Goal: Navigation & Orientation: Find specific page/section

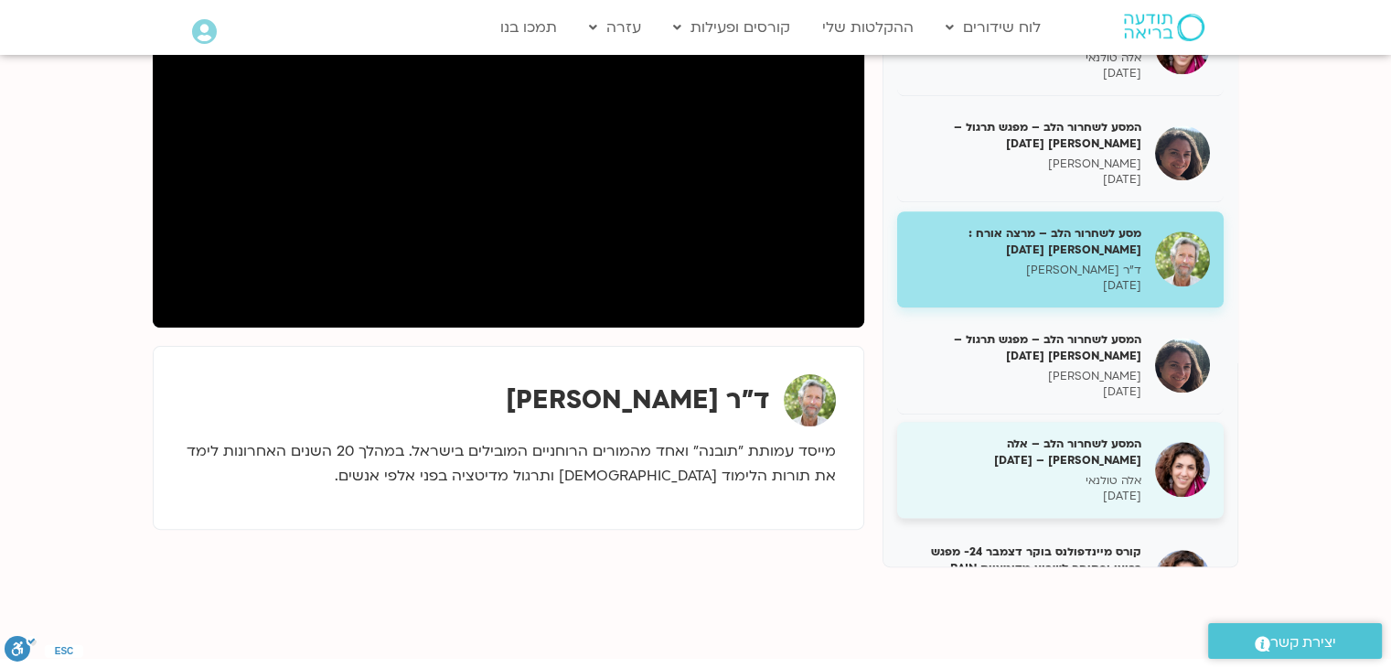
scroll to position [1625, 0]
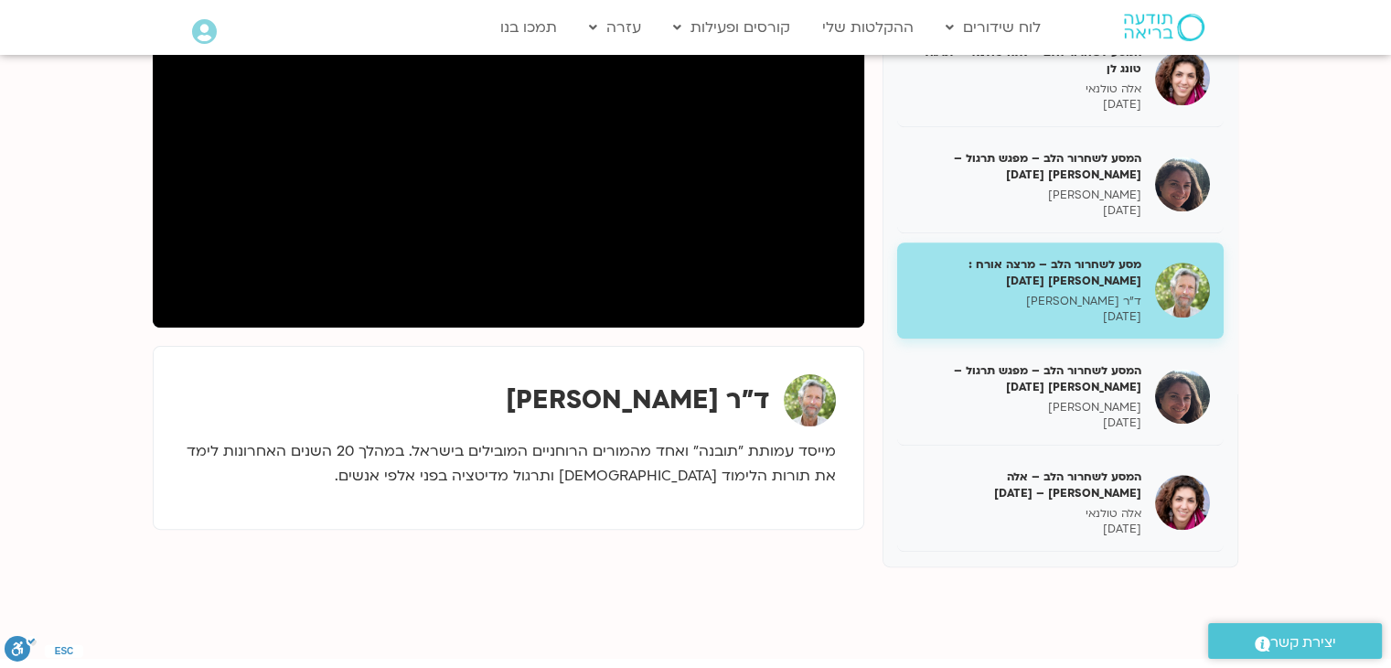
click at [1285, 502] on section "המסע לשחרור הלב עם אלה טולנאי – מפגש מבוא אלה טולנאי 05/11/2024 המסע לשחרור הלב…" at bounding box center [695, 265] width 1391 height 786
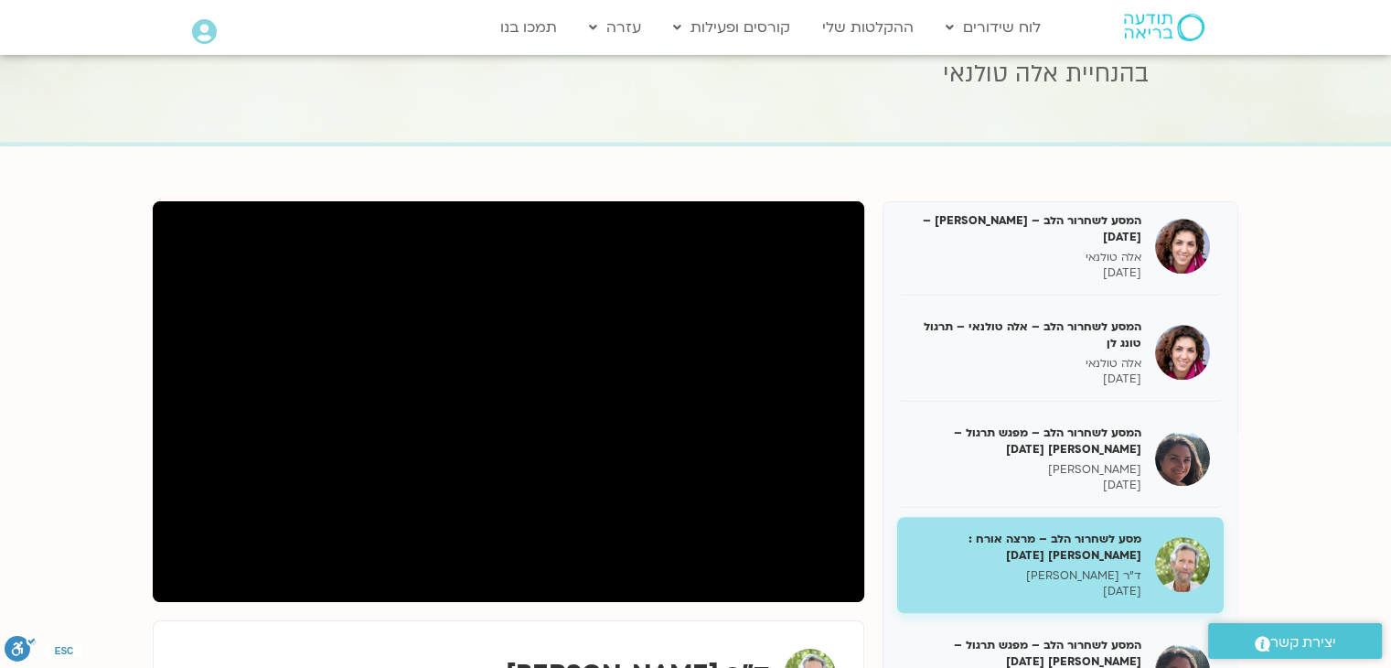
scroll to position [183, 0]
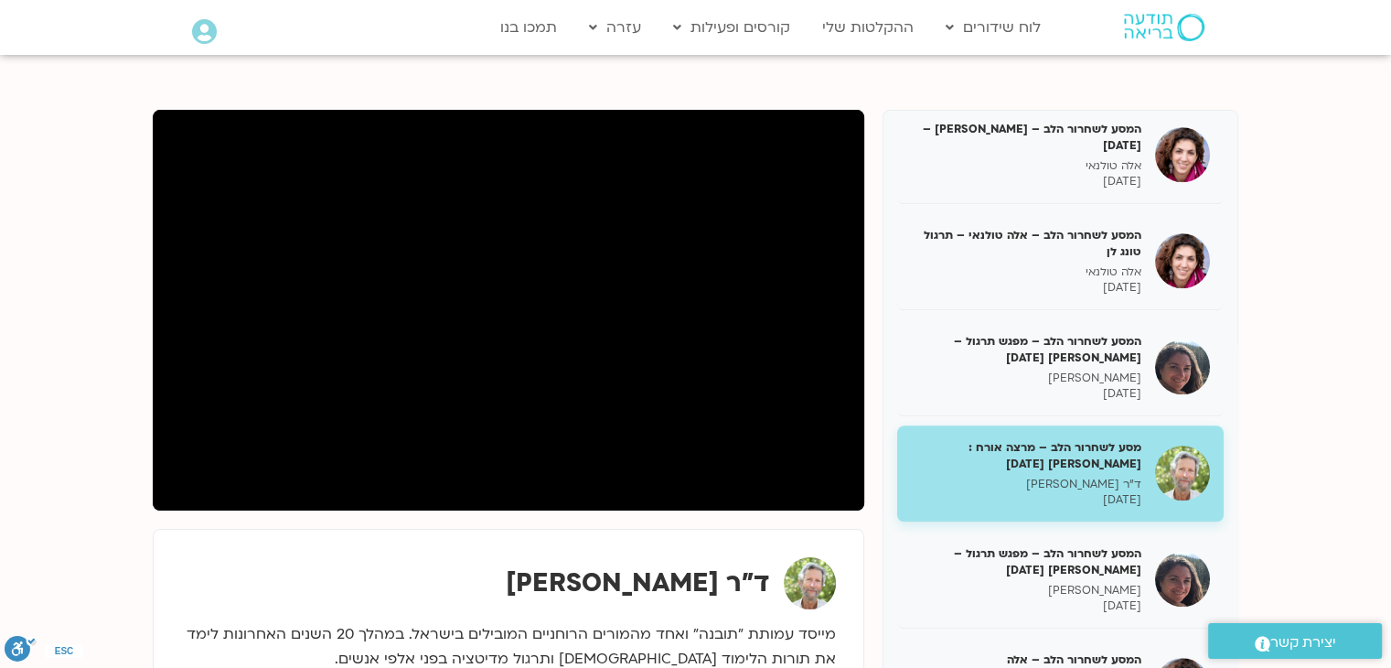
click at [37, 133] on section "המסע לשחרור הלב עם אלה טולנאי – מפגש מבוא אלה טולנאי 05/11/2024 המסע לשחרור הלב…" at bounding box center [695, 448] width 1391 height 786
click at [89, 144] on section "המסע לשחרור הלב עם אלה טולנאי – מפגש מבוא אלה טולנאי 05/11/2024 המסע לשחרור הלב…" at bounding box center [695, 448] width 1391 height 786
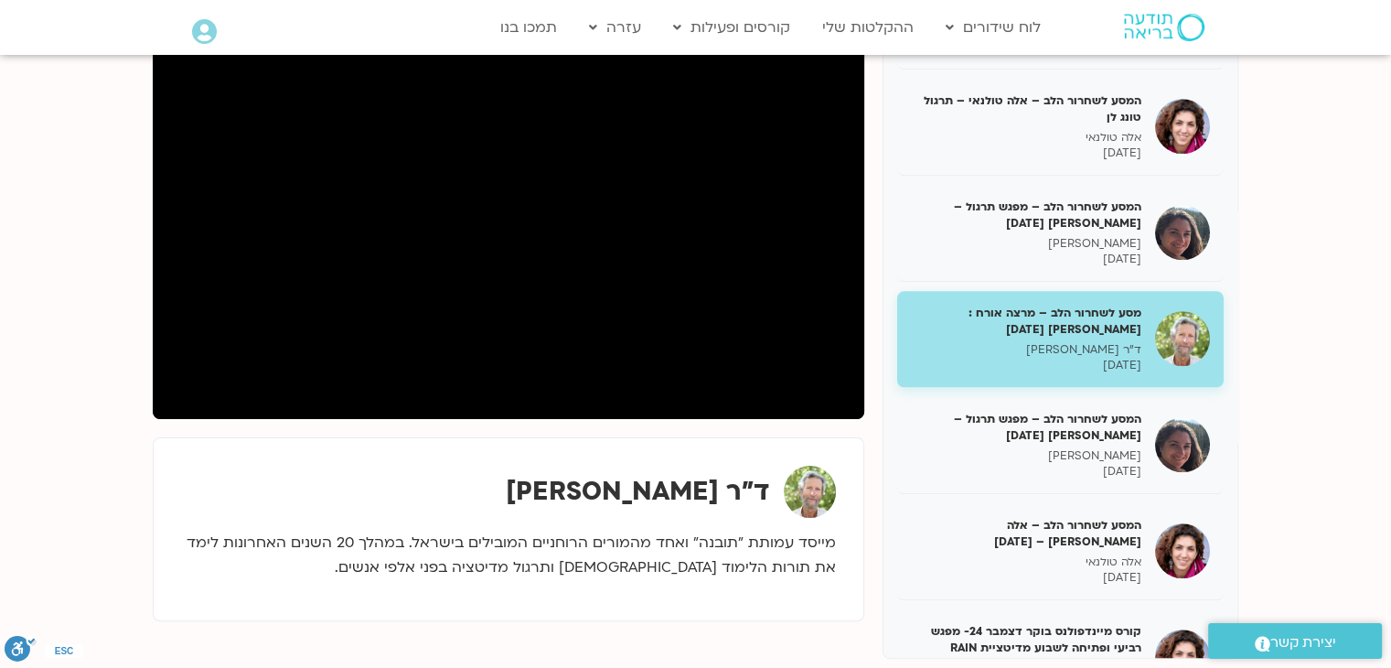
scroll to position [1604, 0]
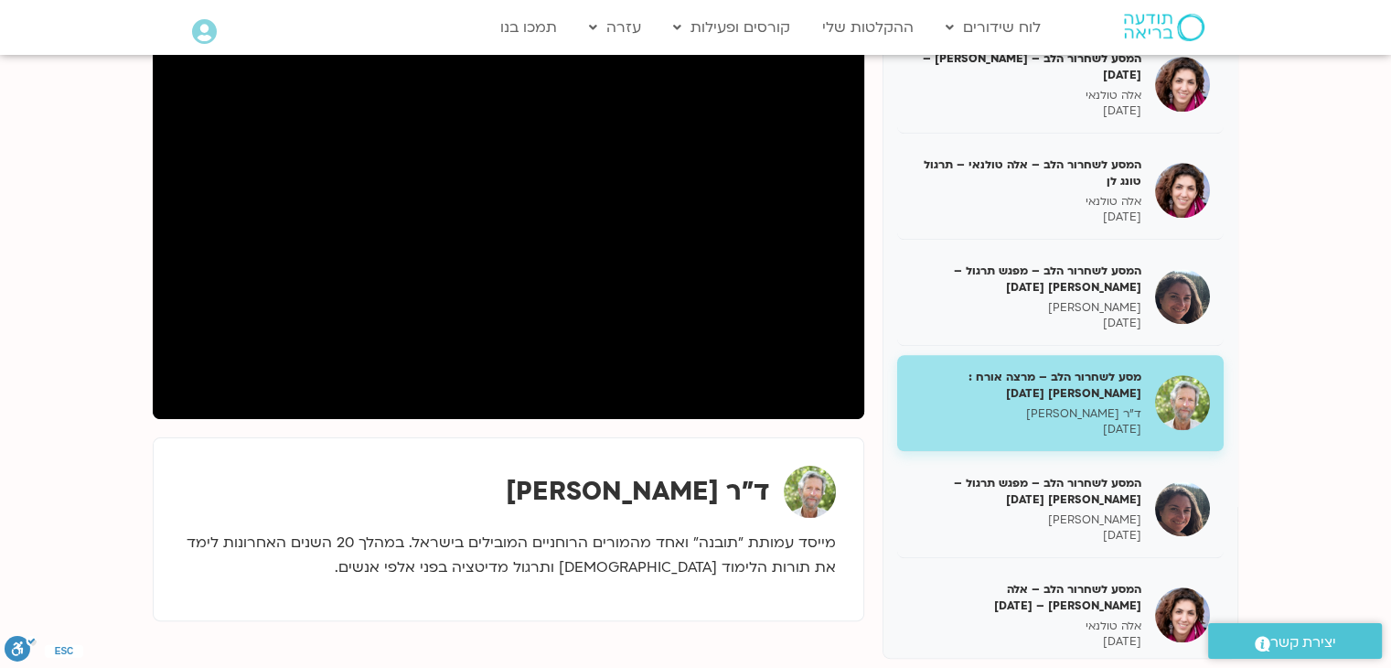
click at [1339, 340] on section "המסע לשחרור הלב עם אלה טולנאי – מפגש מבוא אלה טולנאי 05/11/2024 המסע לשחרור הלב…" at bounding box center [695, 356] width 1391 height 786
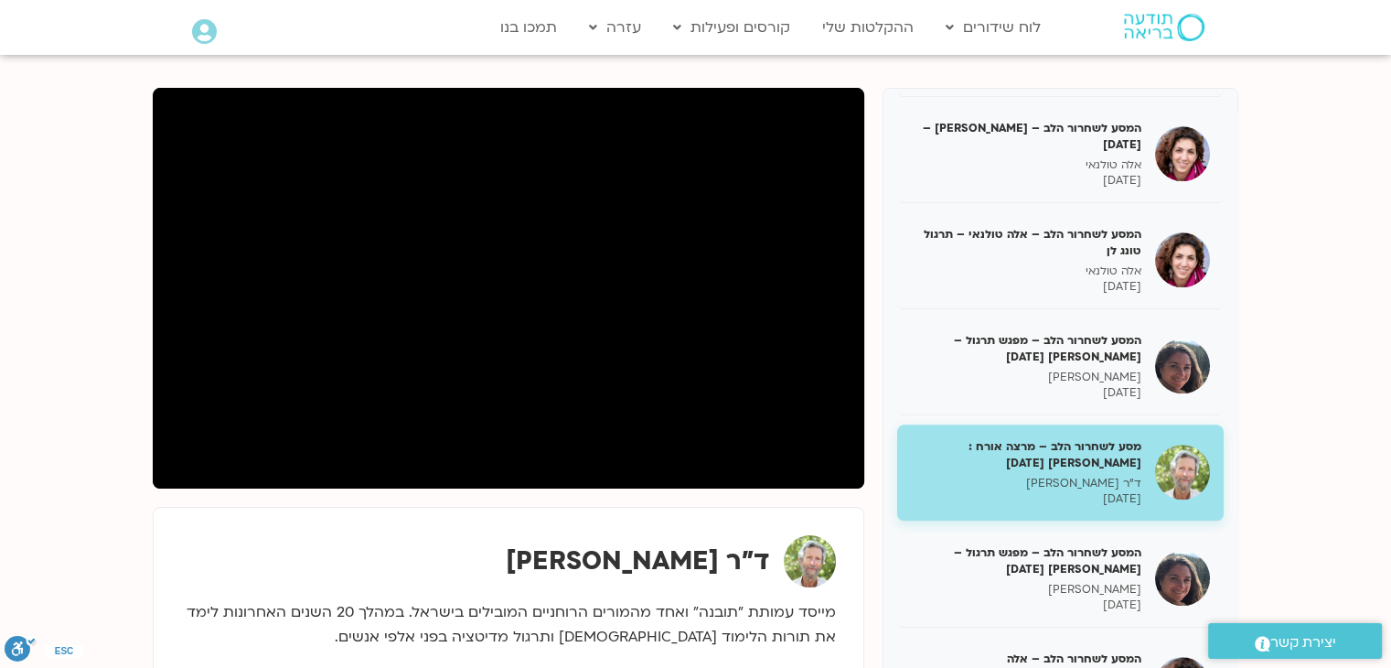
scroll to position [183, 0]
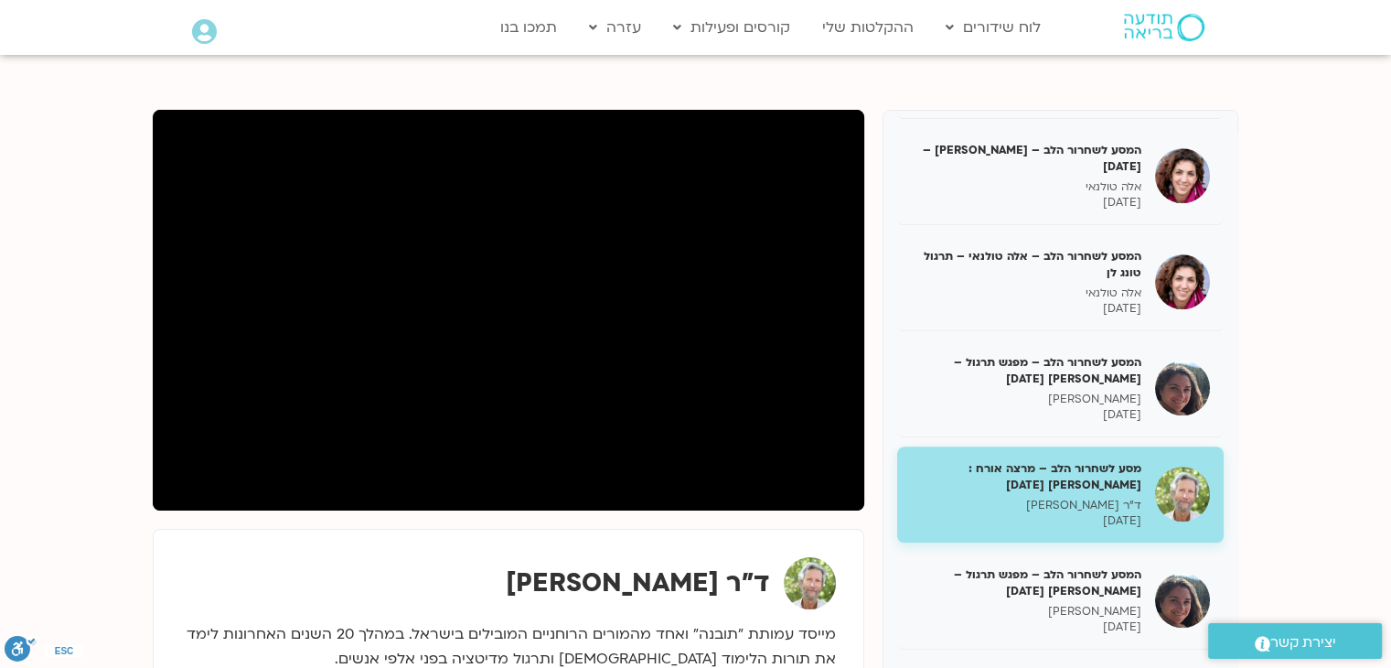
click at [1346, 286] on section "המסע לשחרור הלב עם אלה טולנאי – מפגש מבוא אלה טולנאי 05/11/2024 המסע לשחרור הלב…" at bounding box center [695, 448] width 1391 height 786
click at [1313, 315] on section "המסע לשחרור הלב עם אלה טולנאי – מפגש מבוא אלה טולנאי 05/11/2024 המסע לשחרור הלב…" at bounding box center [695, 448] width 1391 height 786
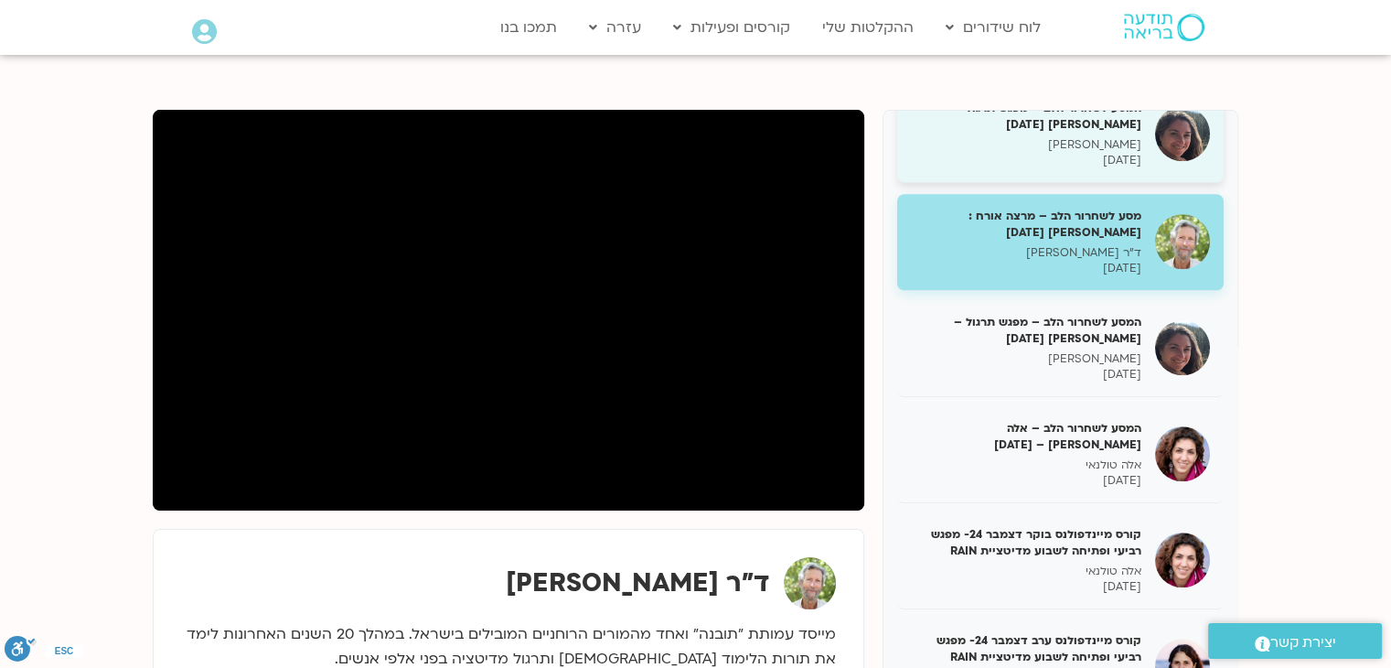
scroll to position [1878, 0]
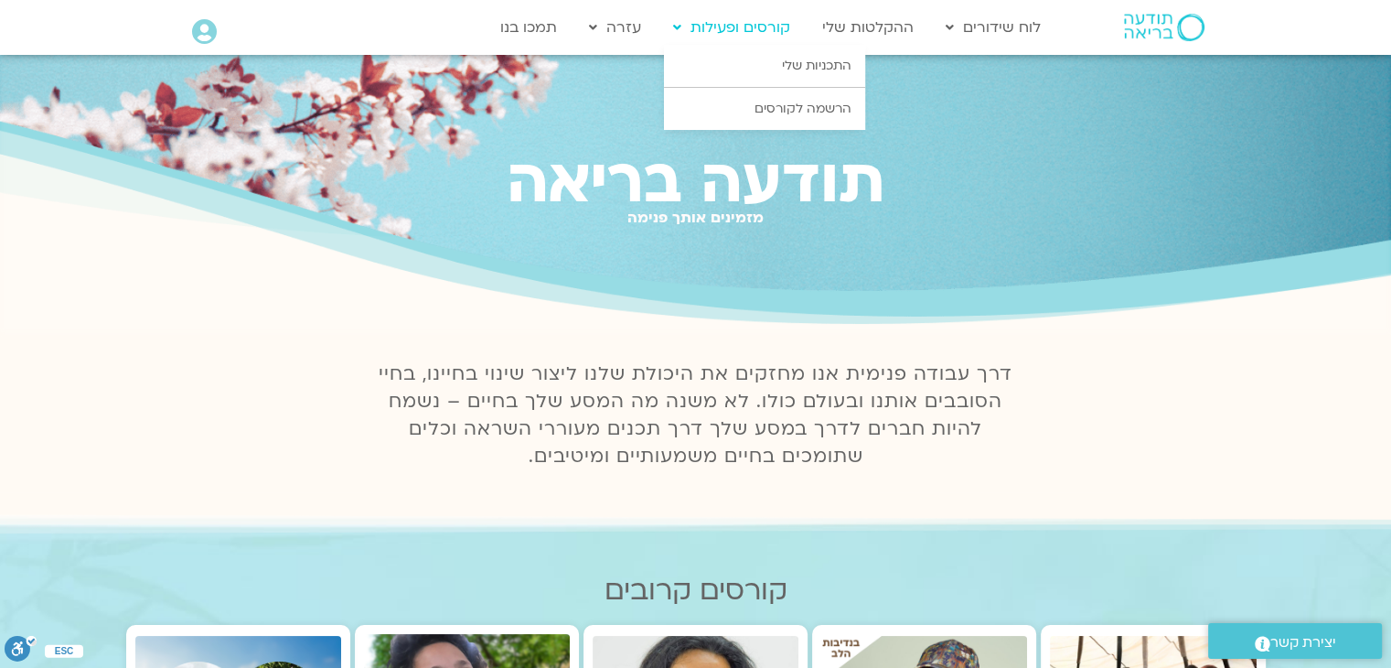
click at [740, 32] on link "קורסים ופעילות" at bounding box center [731, 27] width 135 height 35
click at [770, 25] on link "קורסים ופעילות" at bounding box center [731, 27] width 135 height 35
click at [806, 65] on link "התכניות שלי" at bounding box center [764, 66] width 201 height 42
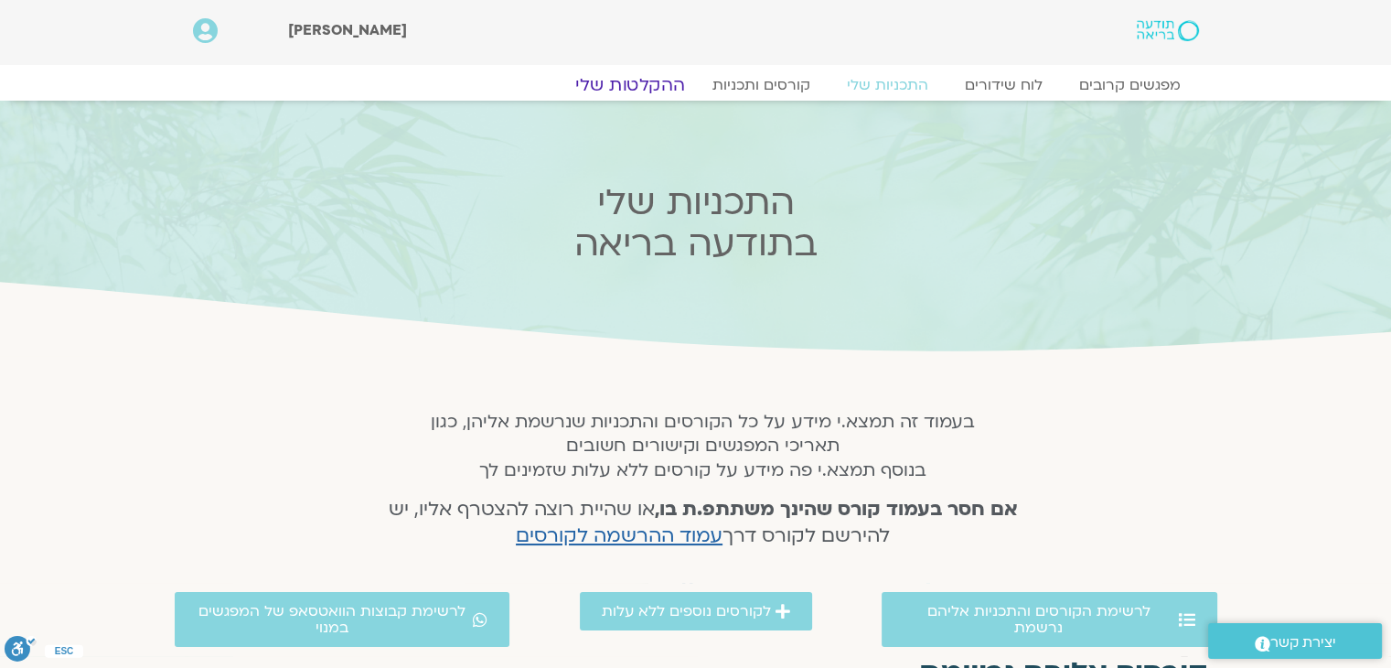
click at [647, 89] on link "ההקלטות שלי" at bounding box center [630, 85] width 154 height 22
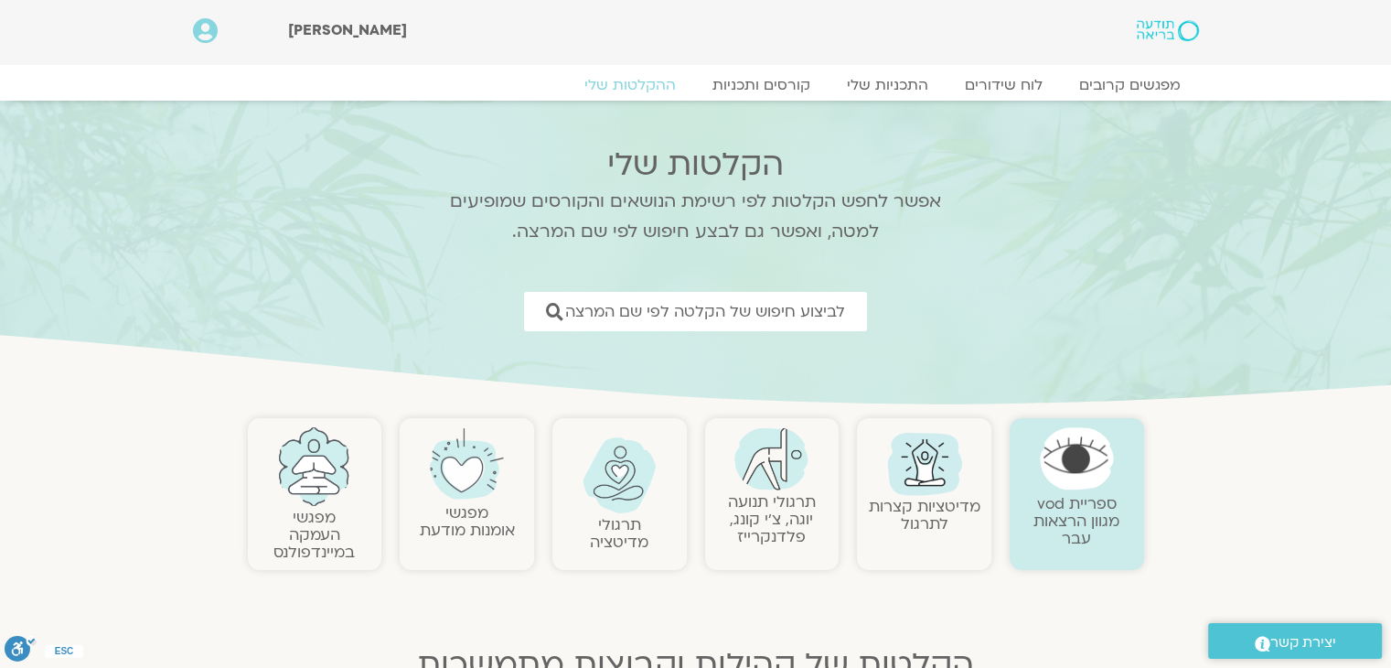
click at [757, 451] on img at bounding box center [771, 458] width 74 height 63
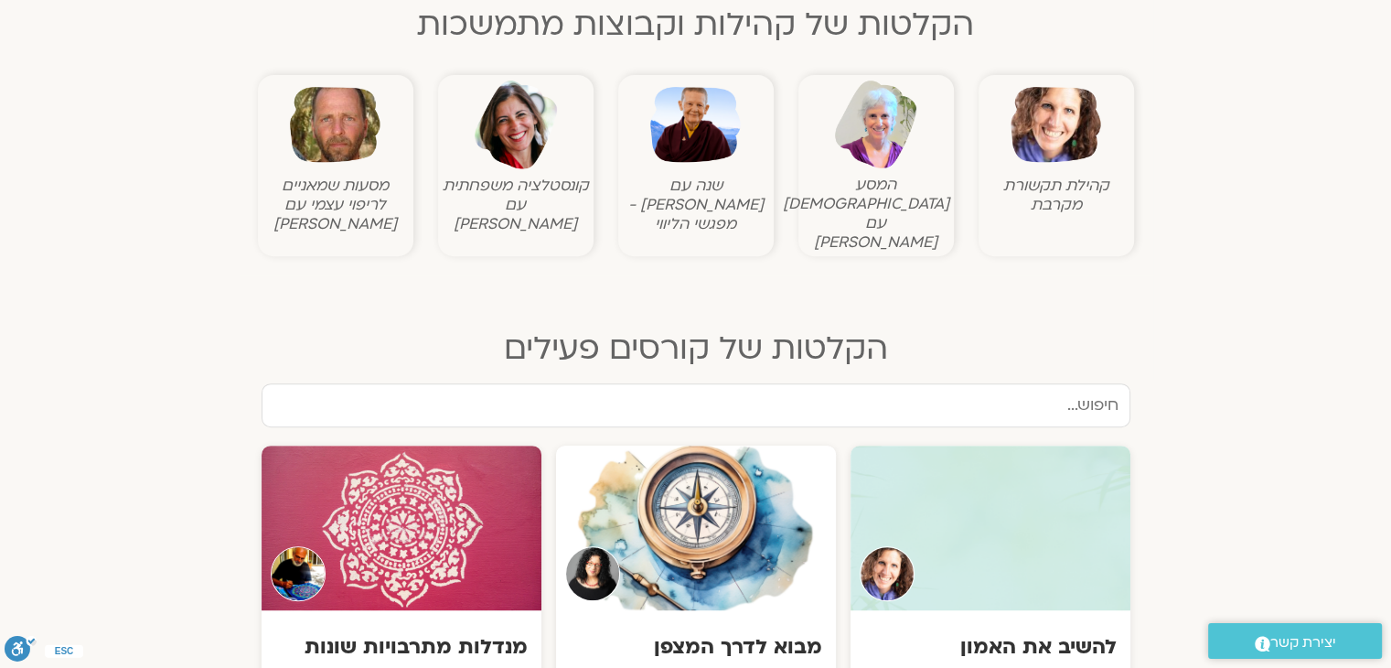
scroll to position [914, 0]
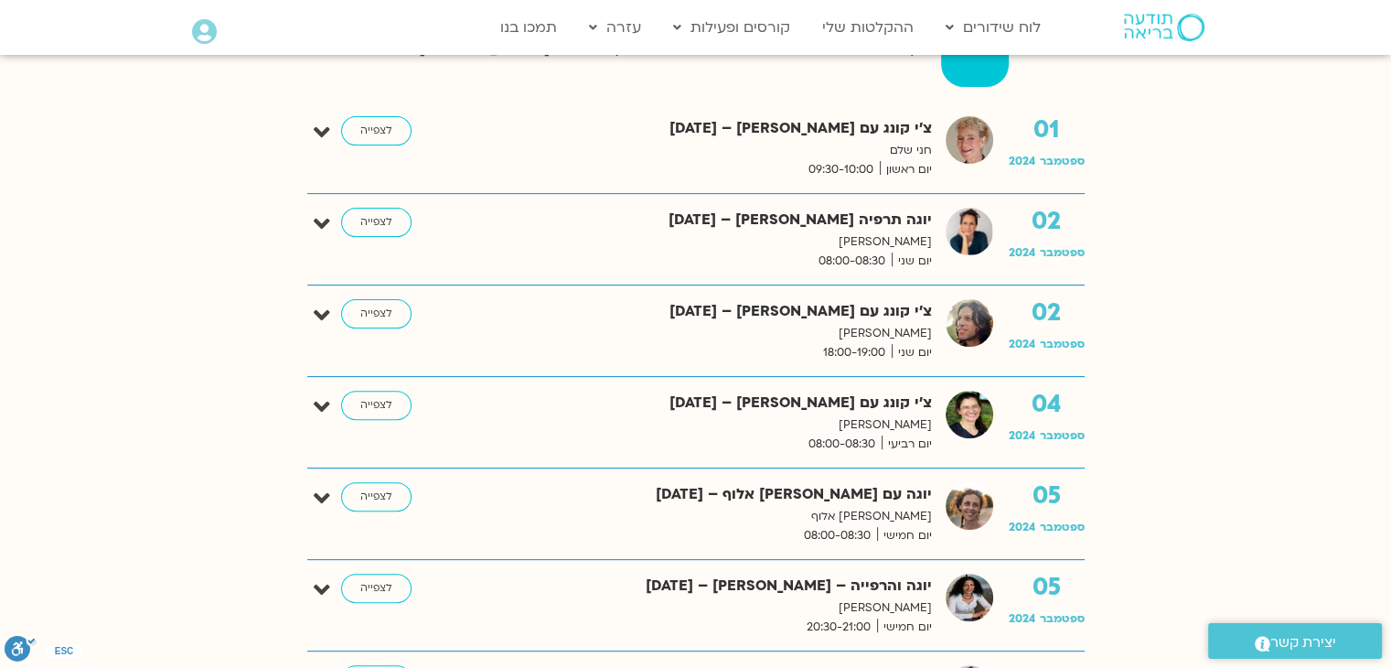
scroll to position [640, 0]
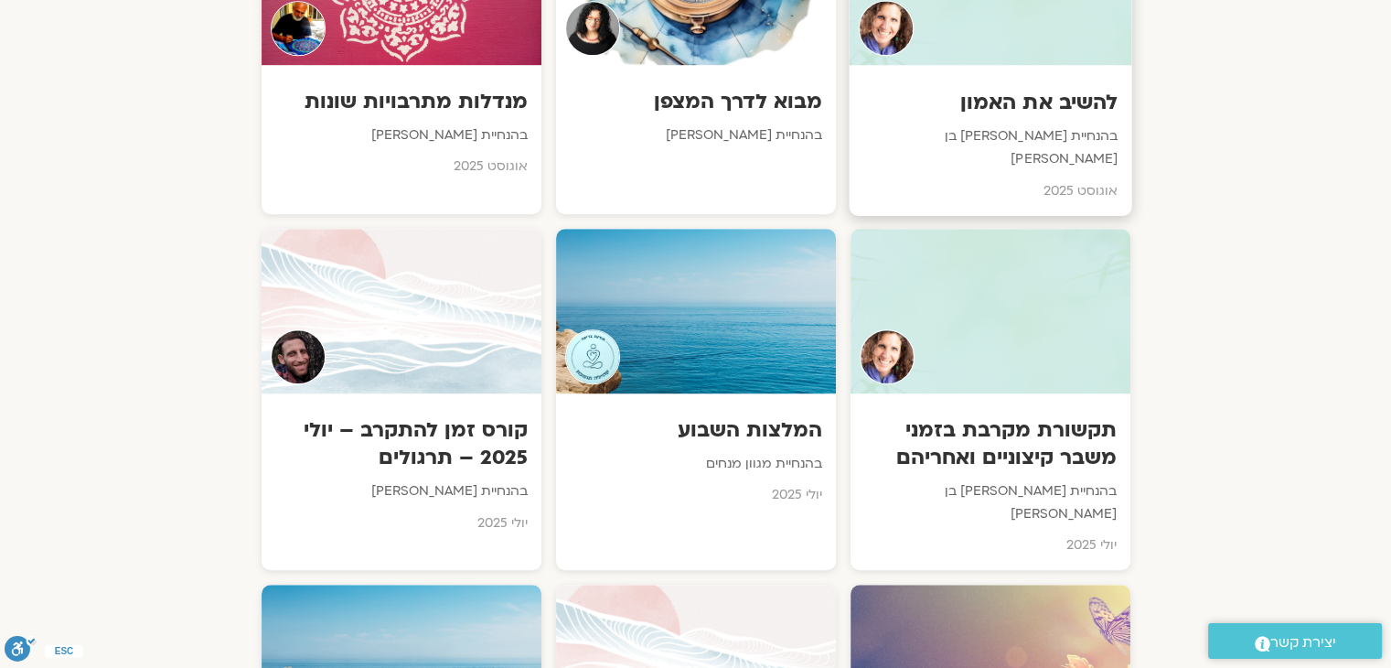
scroll to position [1189, 0]
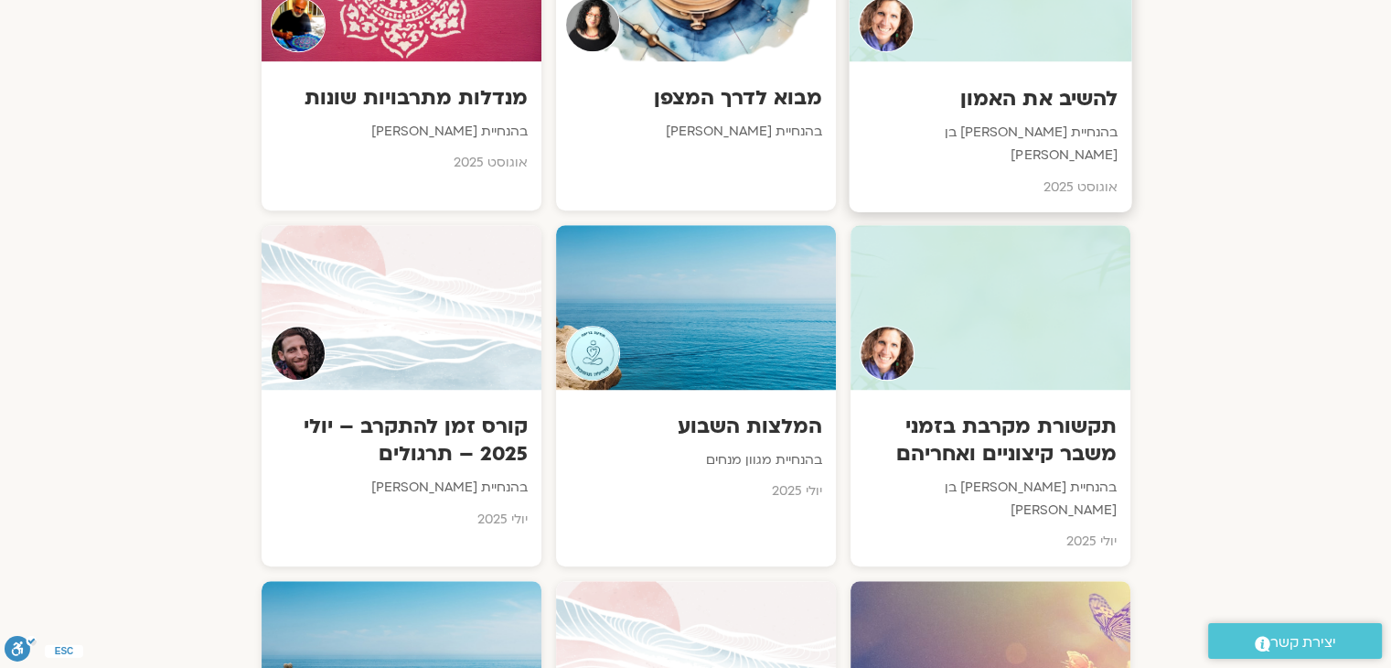
click at [1053, 319] on div at bounding box center [990, 307] width 280 height 165
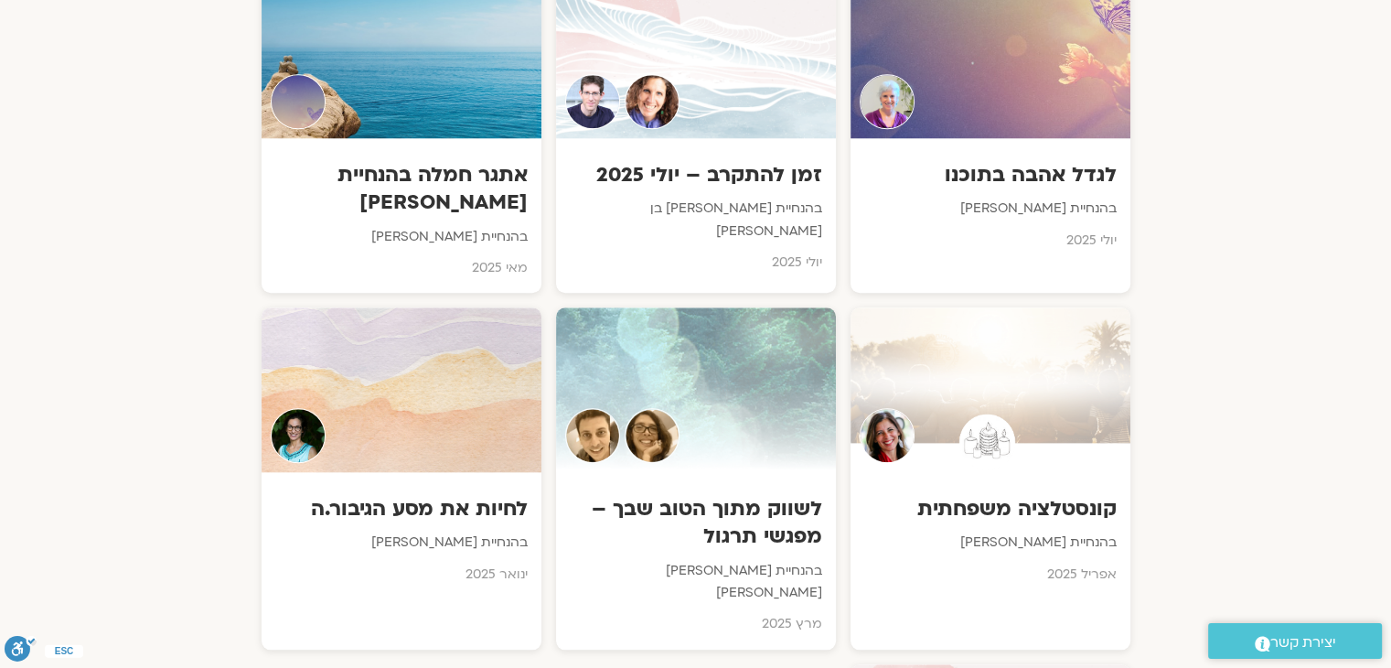
scroll to position [1887, 0]
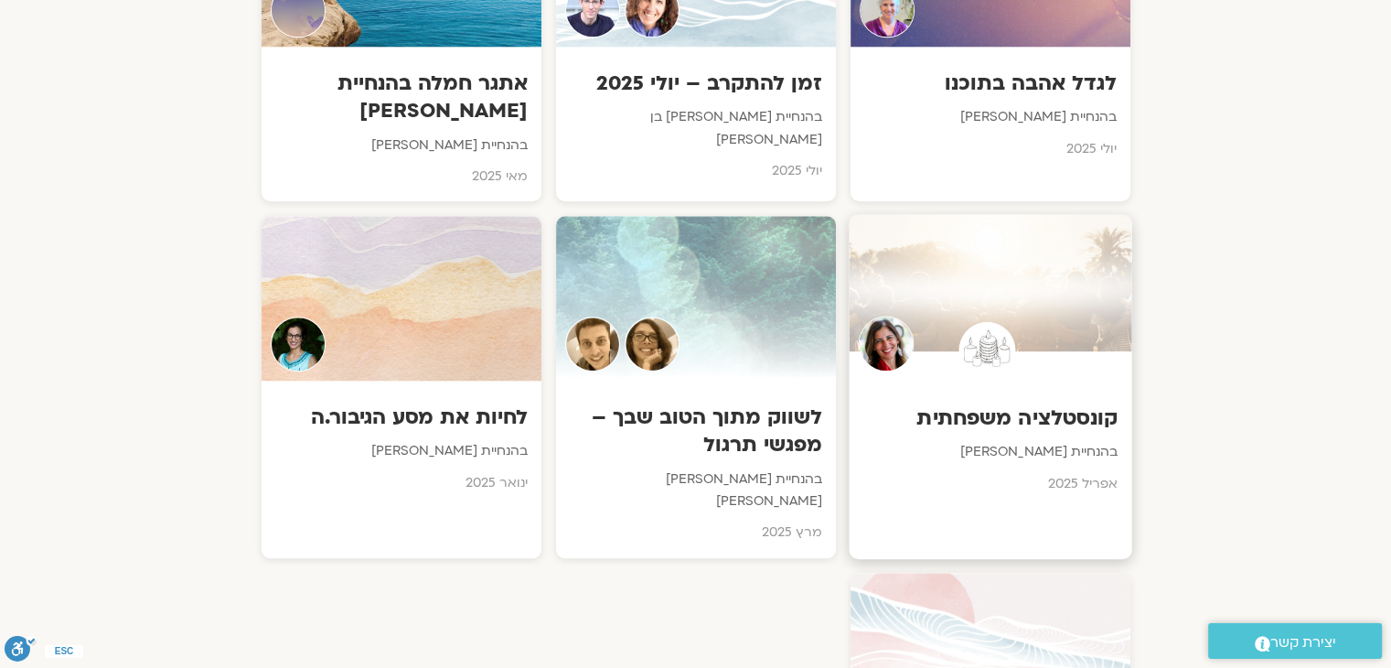
click at [1031, 292] on div at bounding box center [990, 297] width 283 height 166
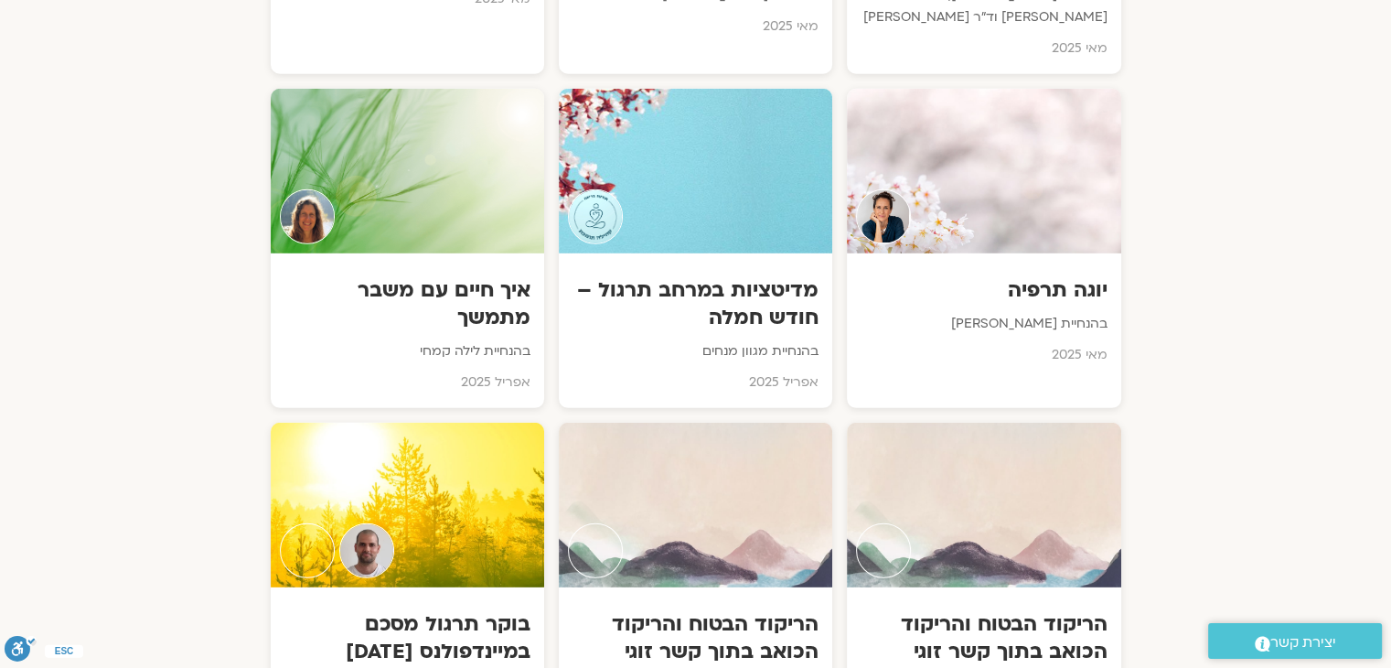
scroll to position [5366, 0]
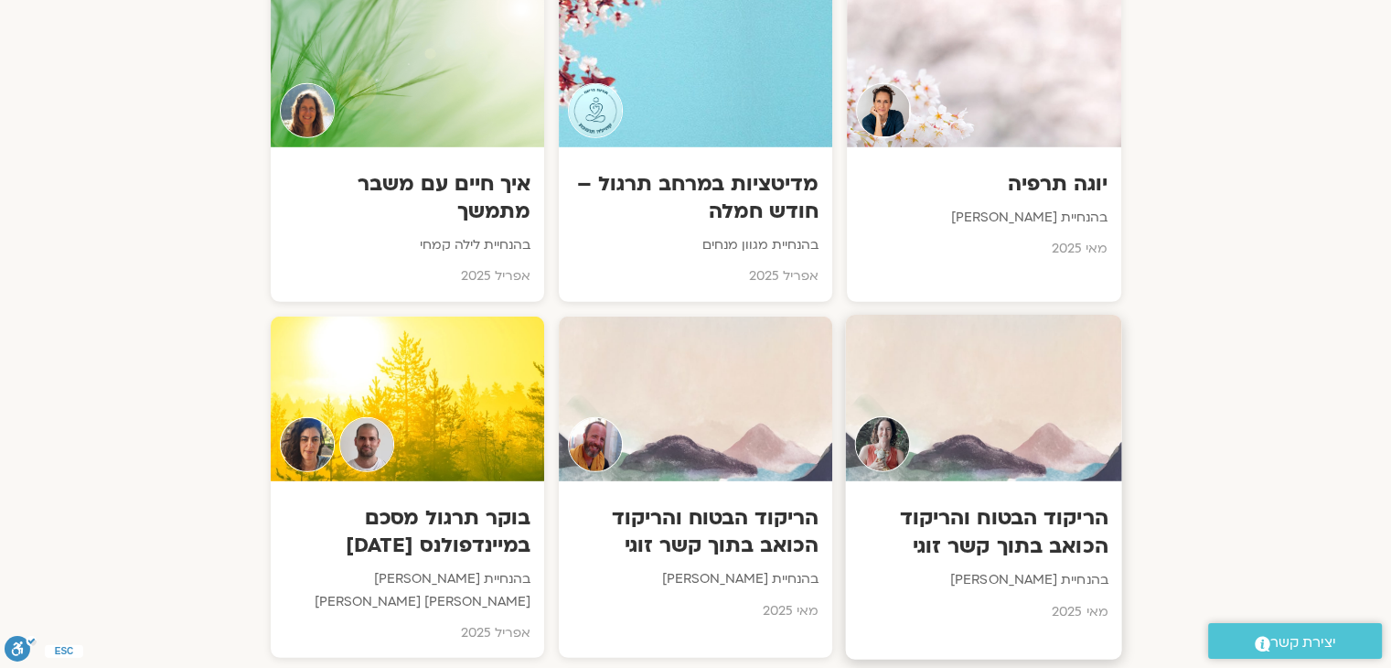
click at [964, 338] on div at bounding box center [984, 398] width 276 height 166
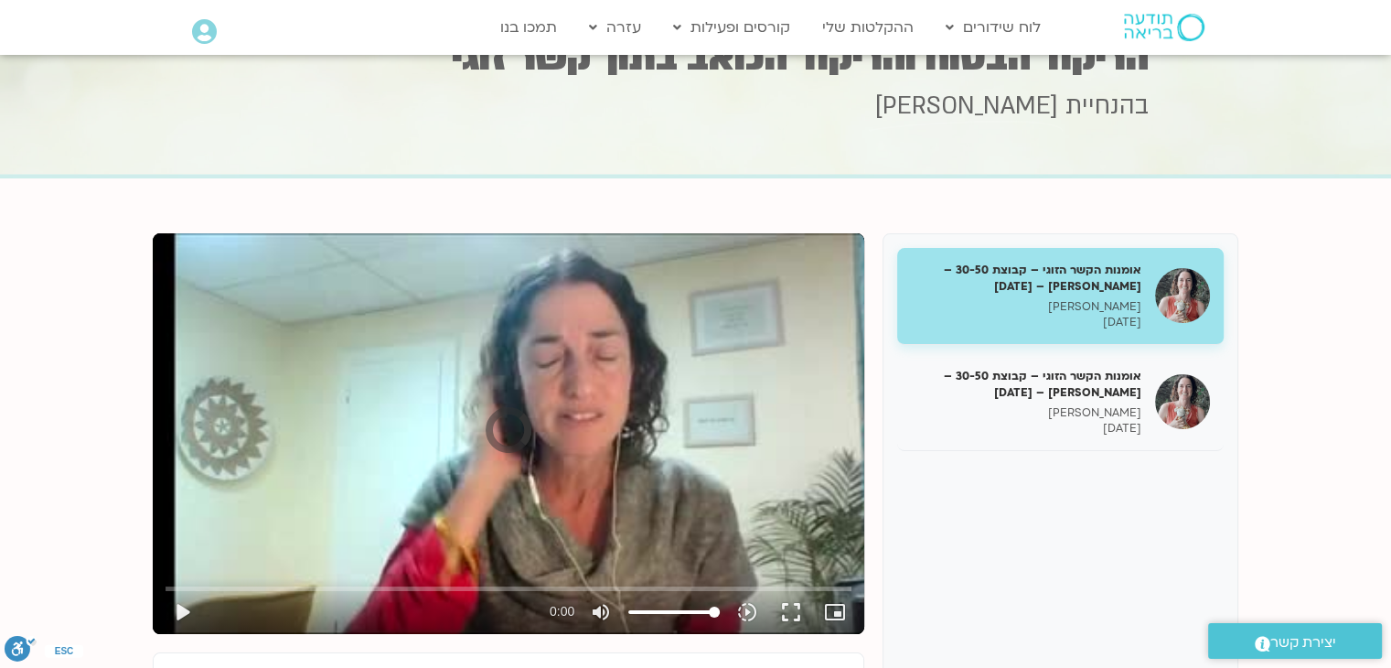
scroll to position [91, 0]
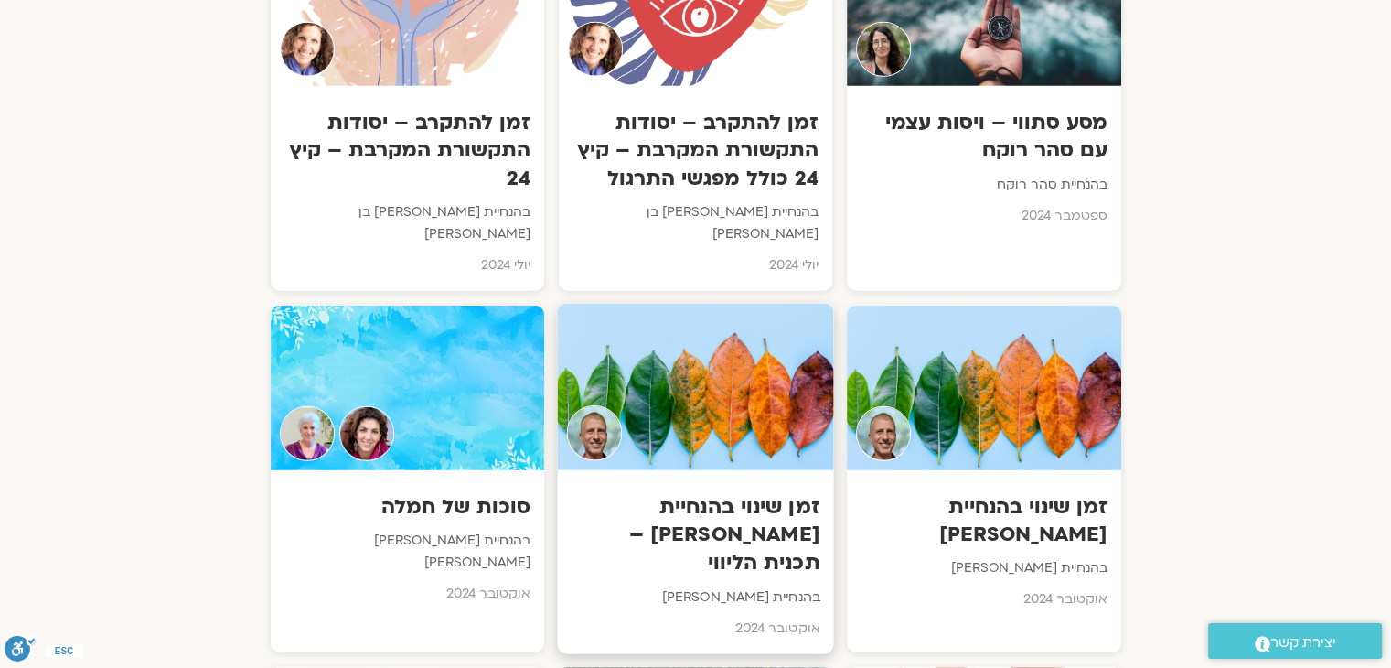
scroll to position [11859, 0]
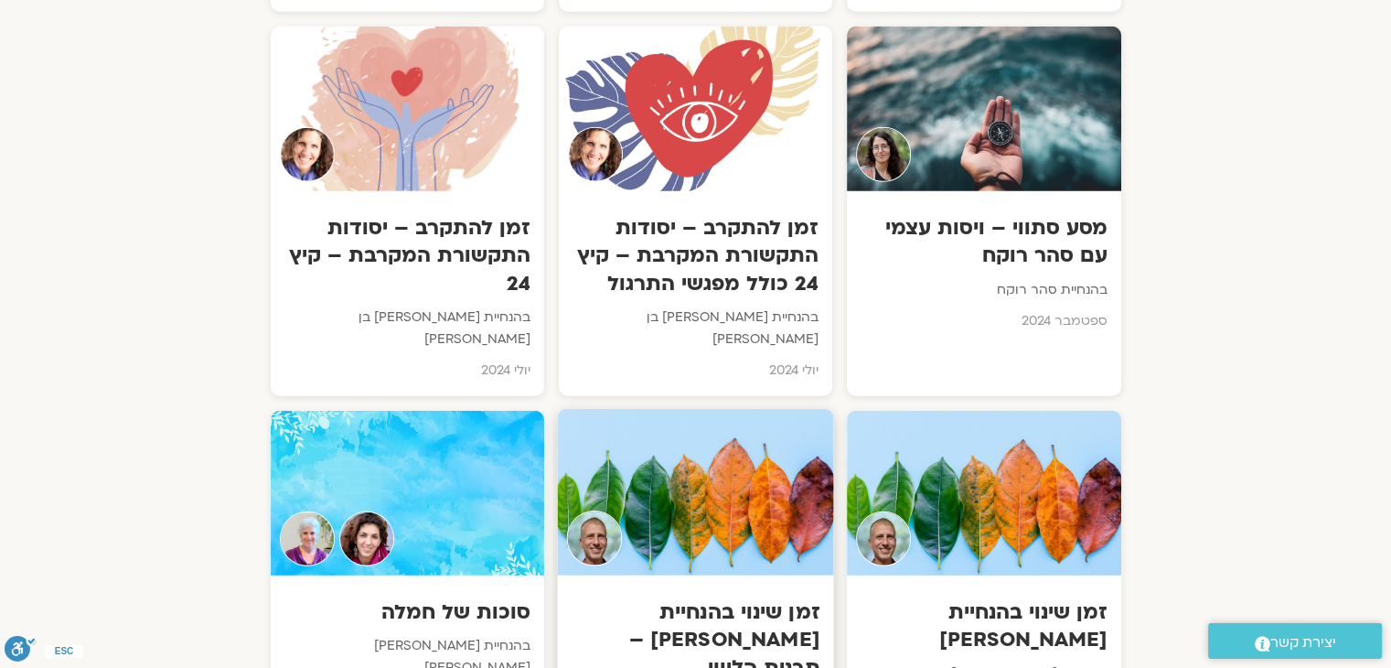
click at [705, 598] on h3 "זמן שינוי בהנחיית ניב אידלמן – תכנית הליווי" at bounding box center [695, 640] width 249 height 84
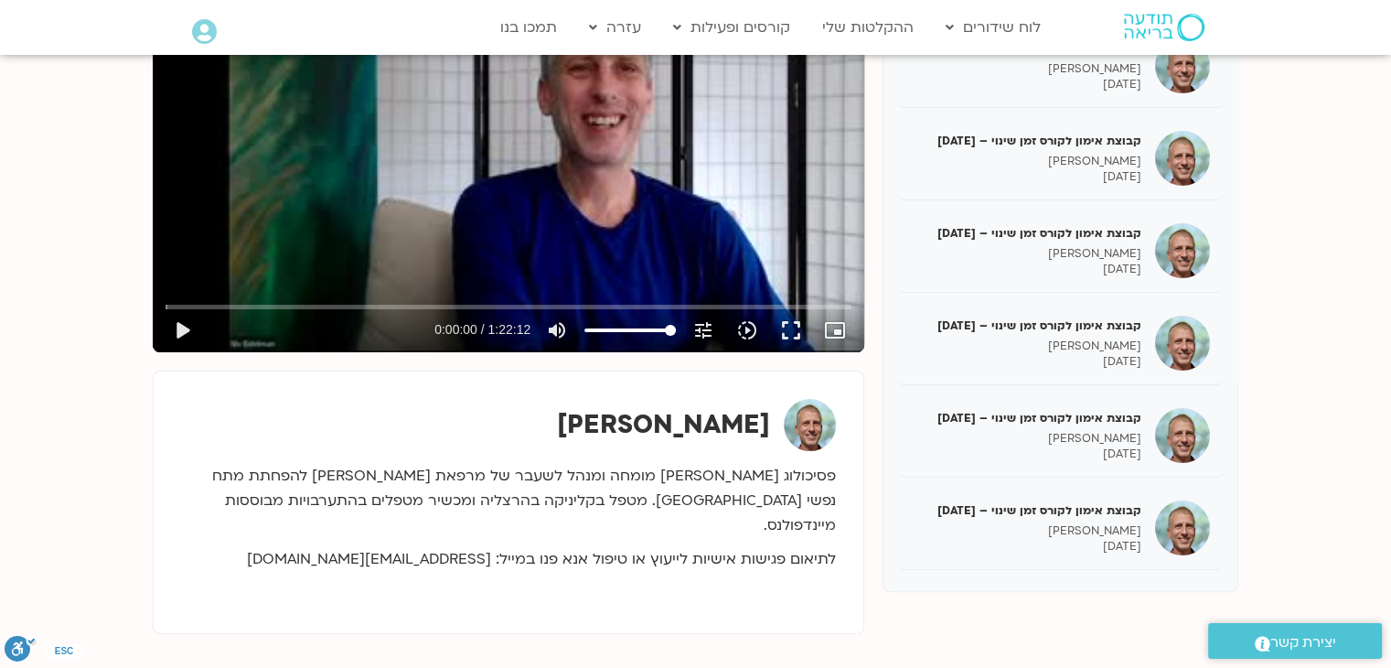
scroll to position [366, 0]
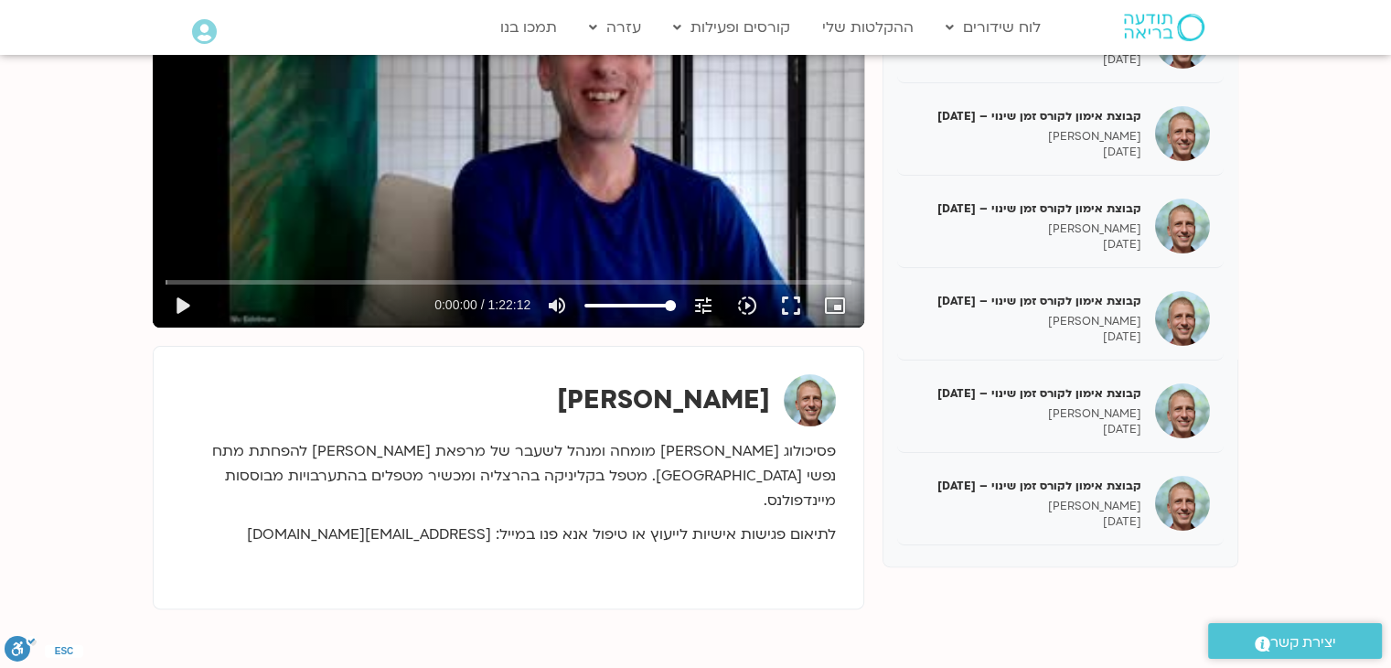
click at [729, 480] on p "פסיכולוג קליני מומחה ומנהל לשעבר של מרפאת שחף להפחתת מתח נפשי במרכז הרפואי שיבא…" at bounding box center [508, 476] width 655 height 74
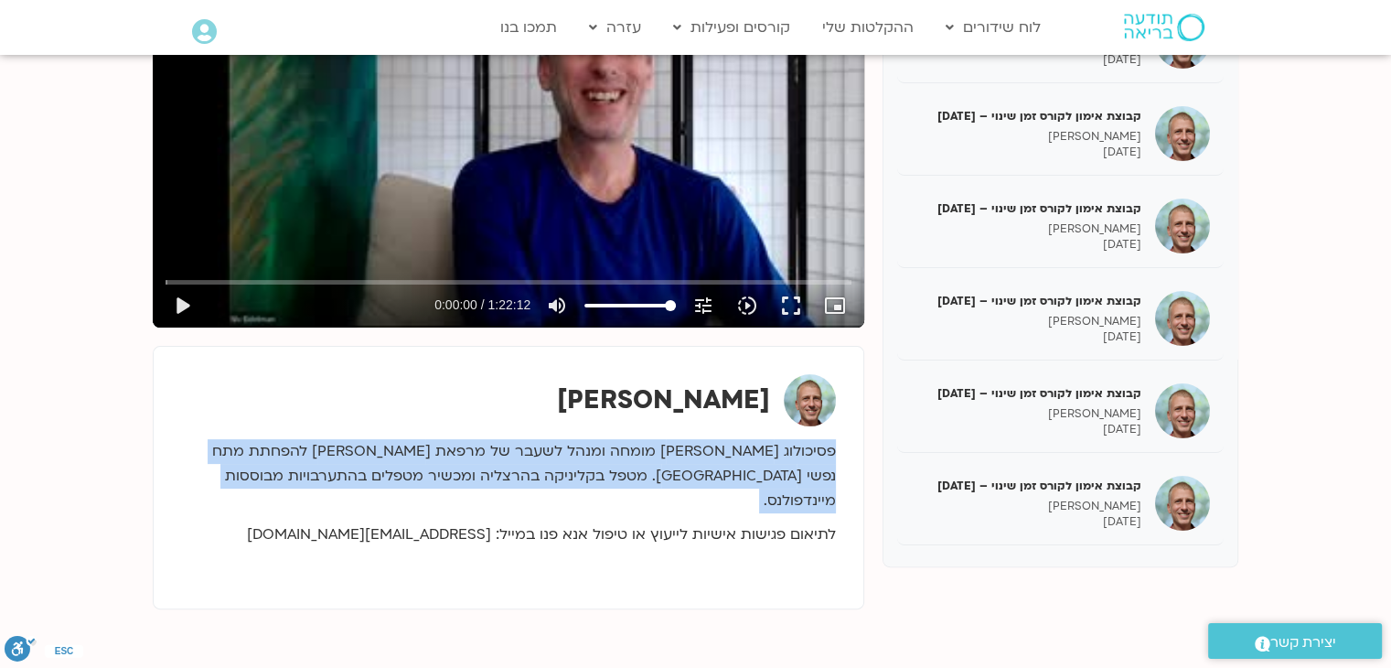
click at [729, 480] on p "פסיכולוג קליני מומחה ומנהל לשעבר של מרפאת שחף להפחתת מתח נפשי במרכז הרפואי שיבא…" at bounding box center [508, 476] width 655 height 74
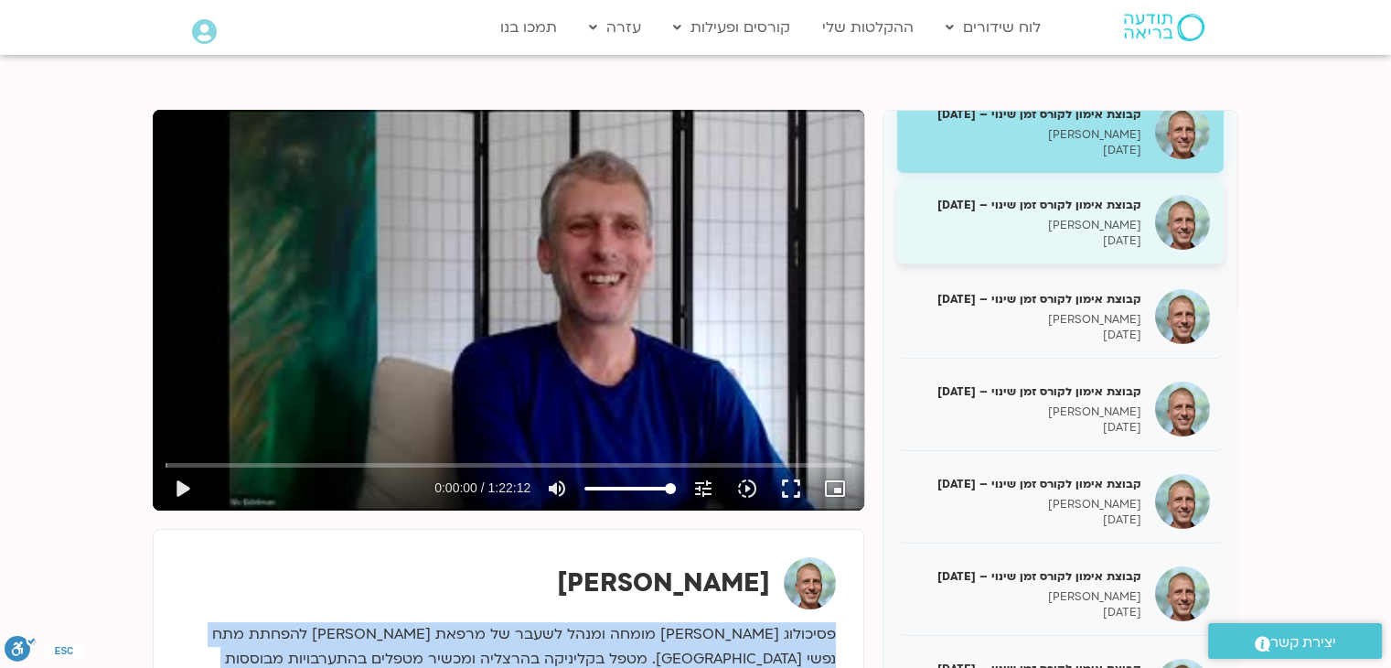
scroll to position [0, 0]
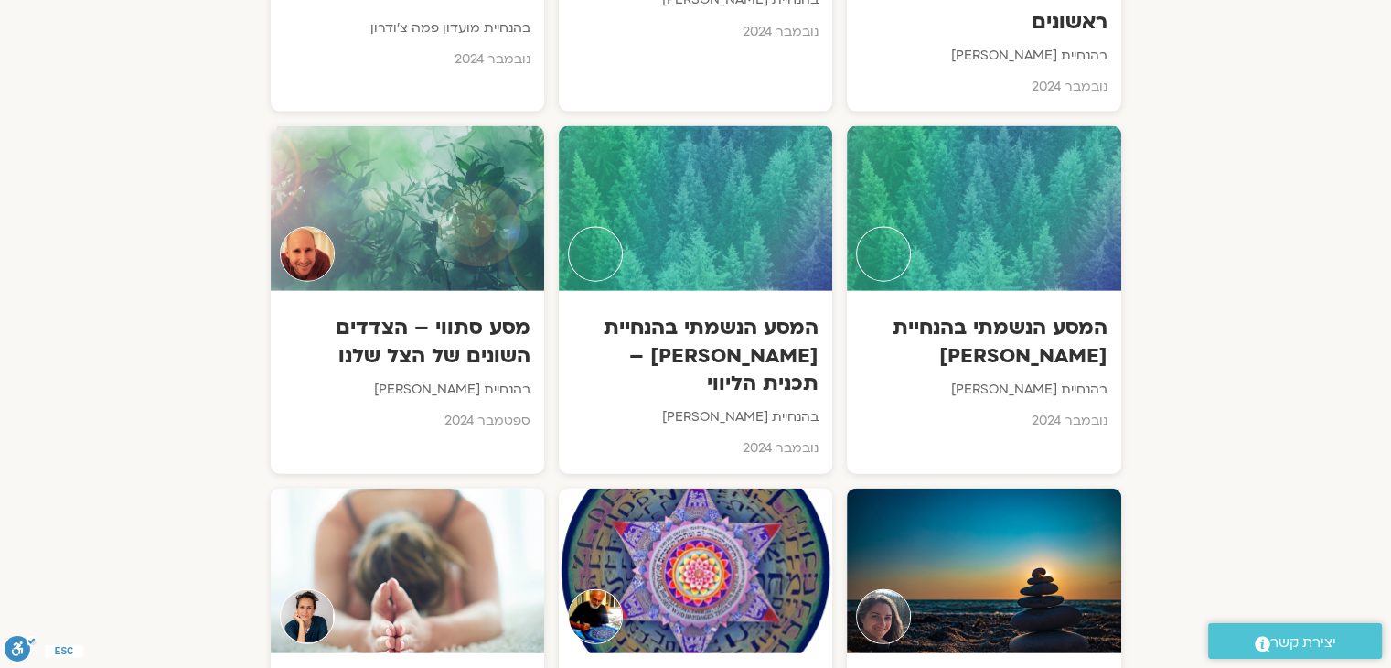
scroll to position [10853, 0]
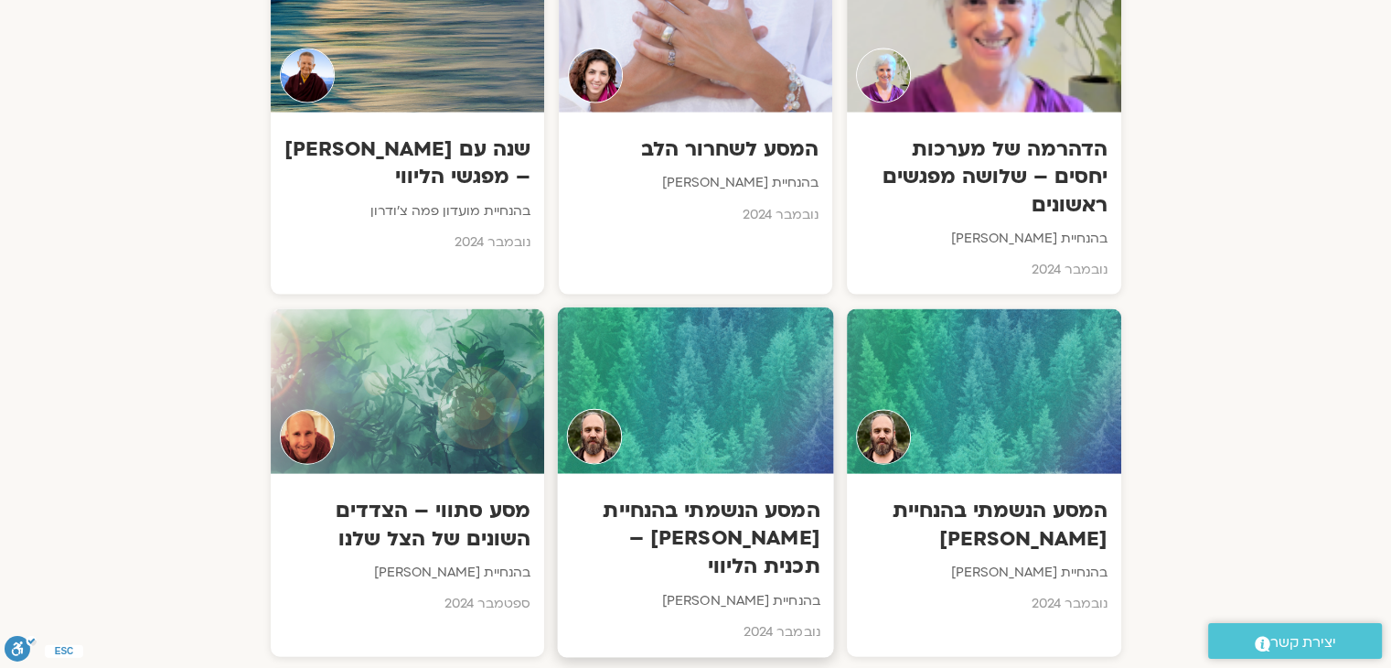
click at [735, 497] on h3 "המסע הנשמתי בהנחיית טל פנר – תכנית הליווי" at bounding box center [695, 539] width 249 height 84
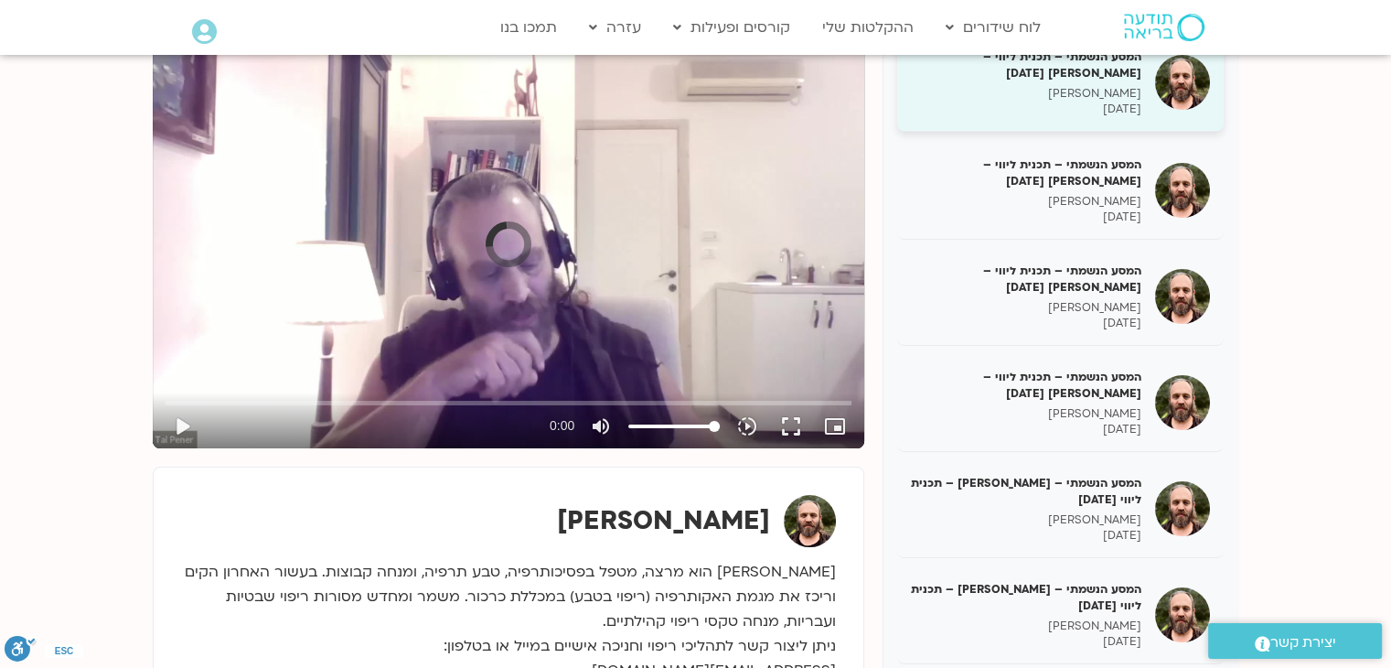
scroll to position [274, 0]
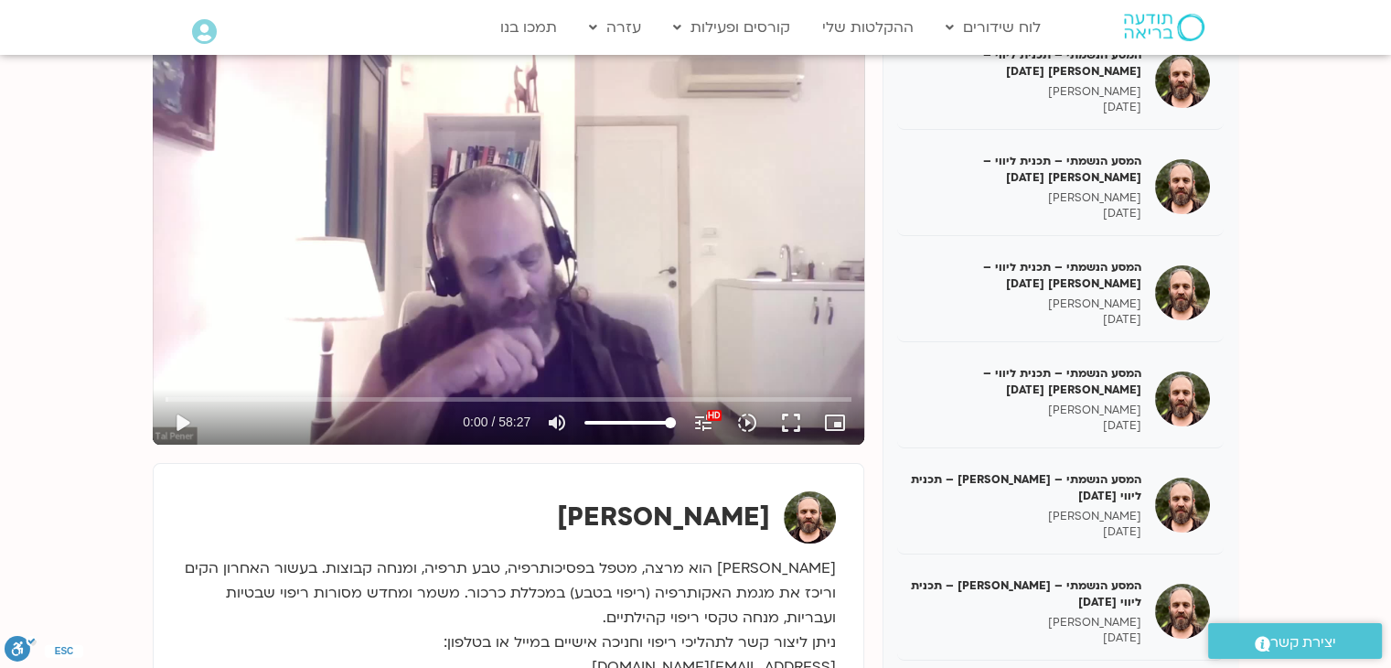
click at [625, 556] on p "טל פנר הוא מרצה, מטפל בפסיכותרפיה, טבע תרפיה, ומנחה קבוצות. בעשור האחרון הקים ו…" at bounding box center [508, 630] width 655 height 148
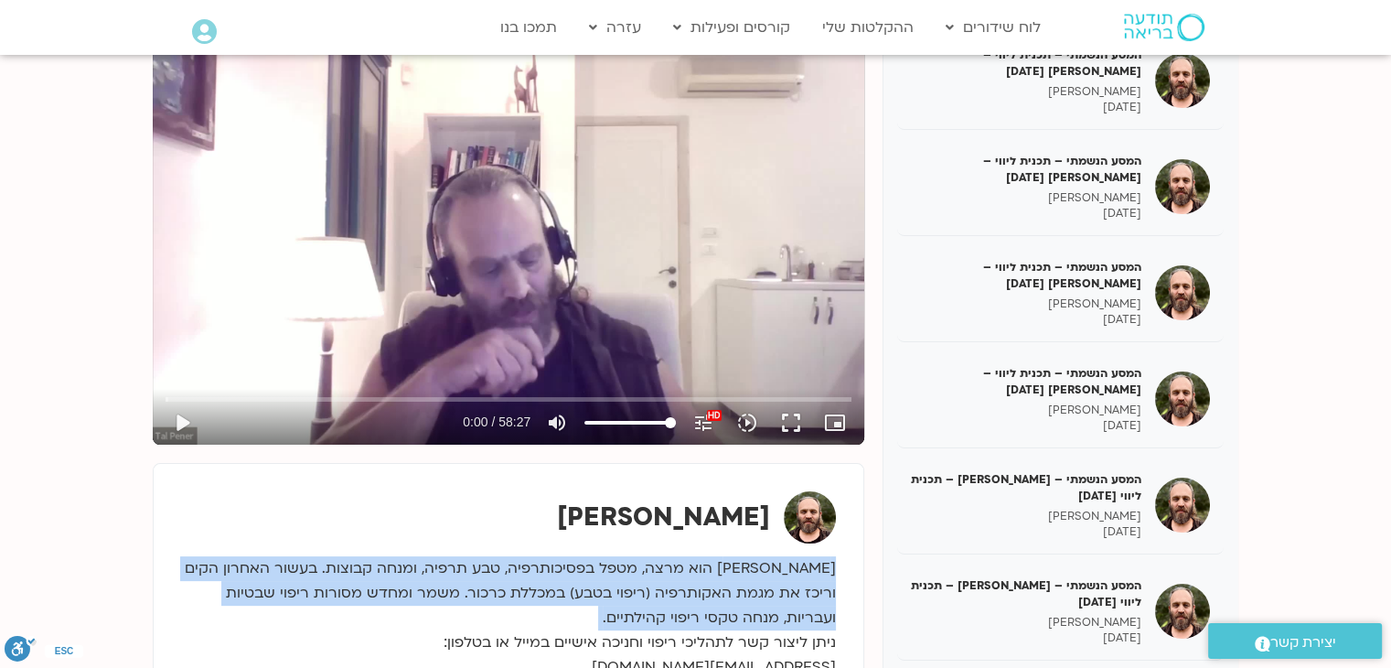
click at [625, 556] on p "טל פנר הוא מרצה, מטפל בפסיכותרפיה, טבע תרפיה, ומנחה קבוצות. בעשור האחרון הקים ו…" at bounding box center [508, 630] width 655 height 148
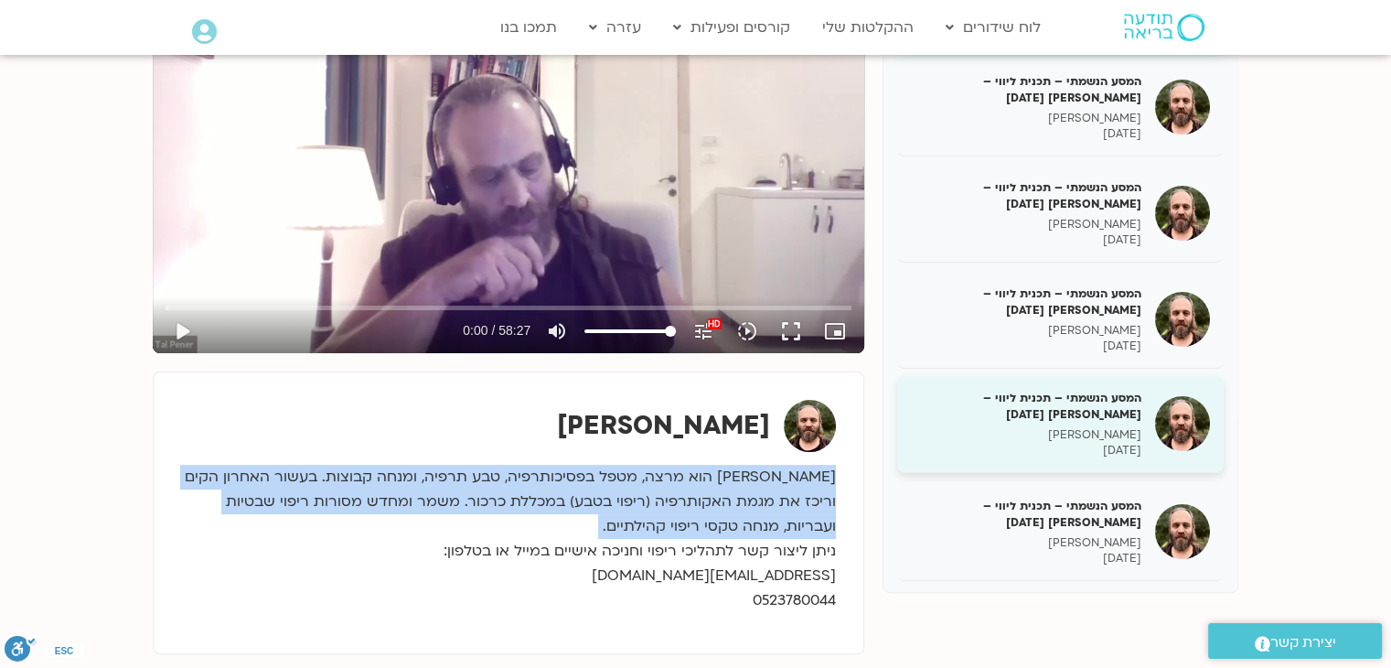
scroll to position [91, 0]
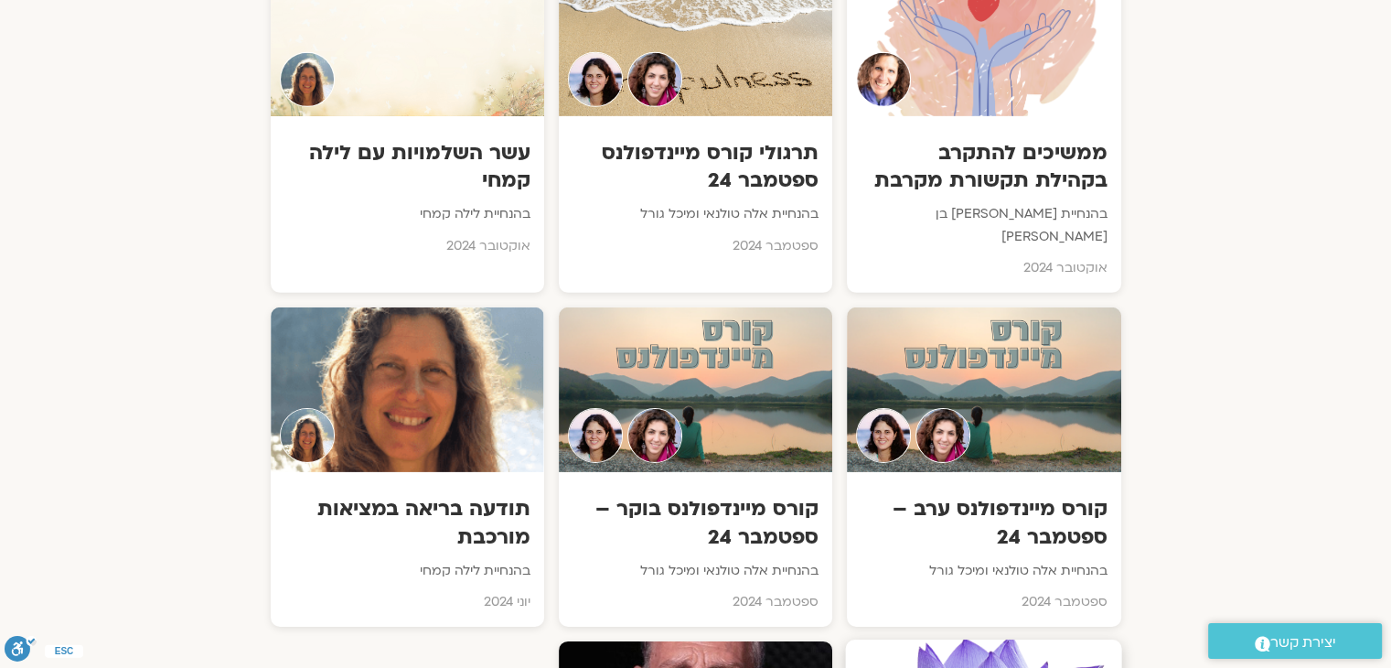
scroll to position [12773, 0]
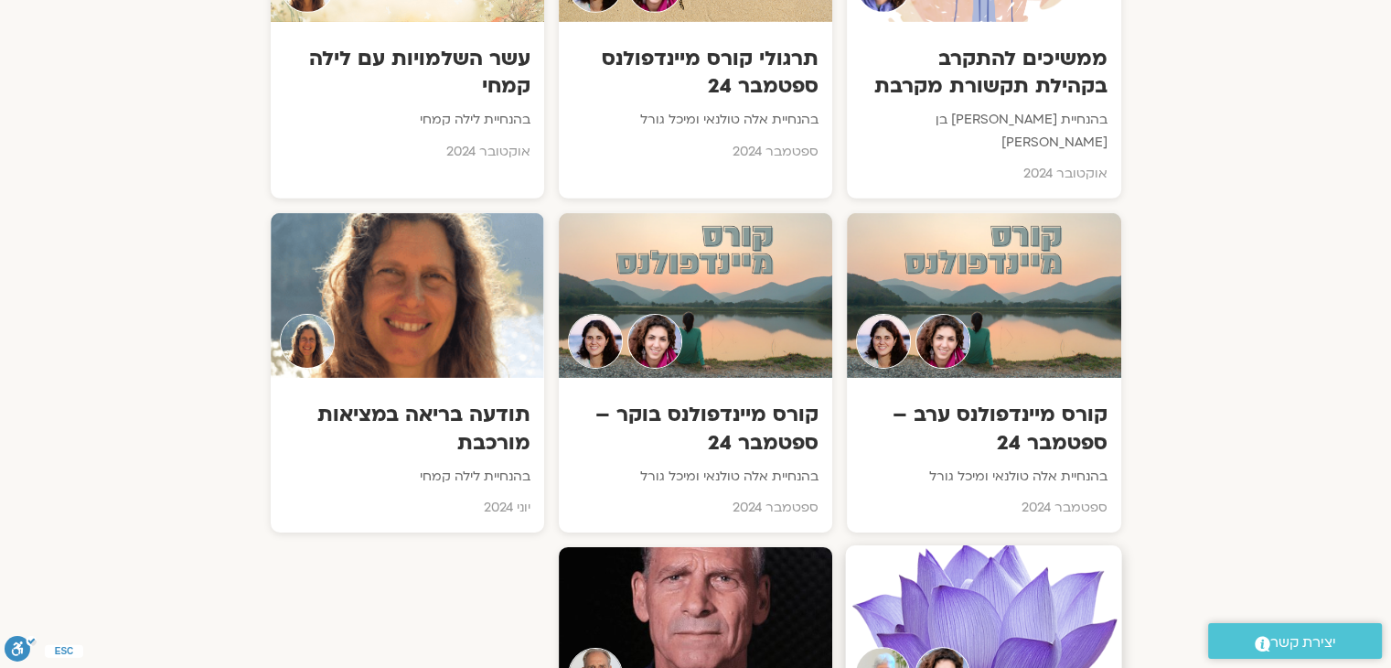
click at [1002, 545] on div at bounding box center [984, 628] width 276 height 166
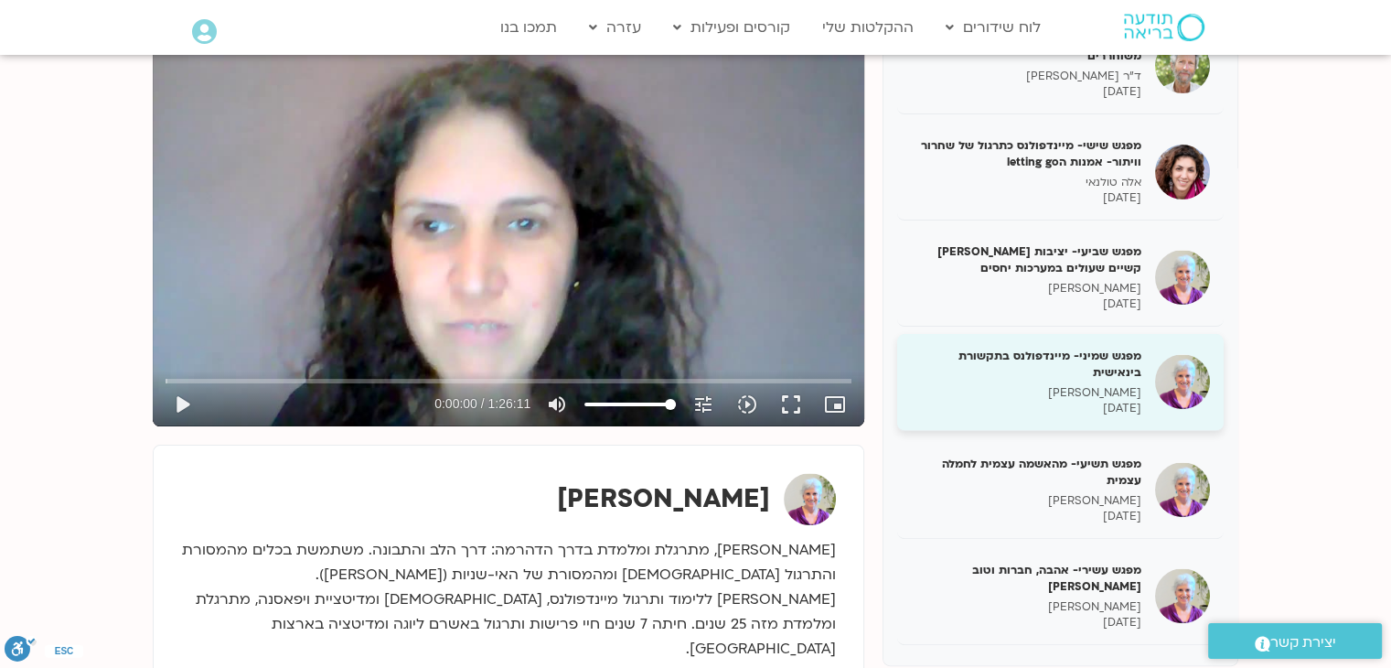
scroll to position [274, 0]
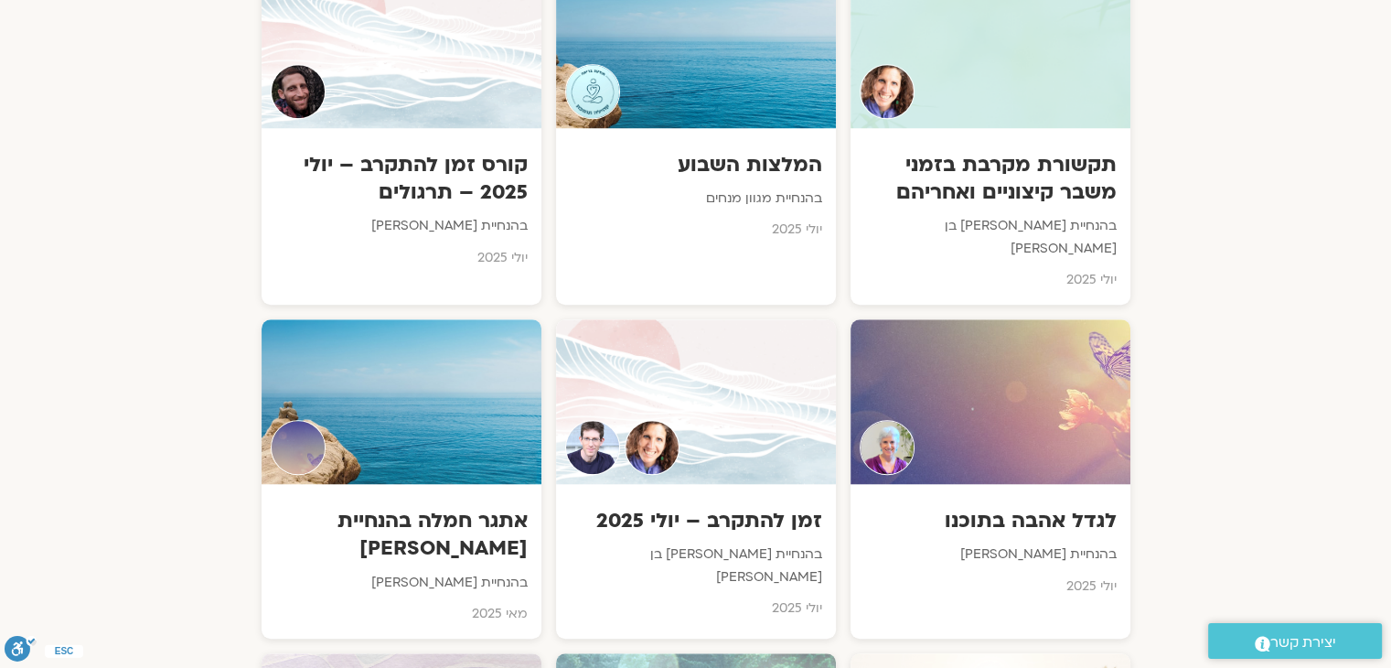
scroll to position [1463, 0]
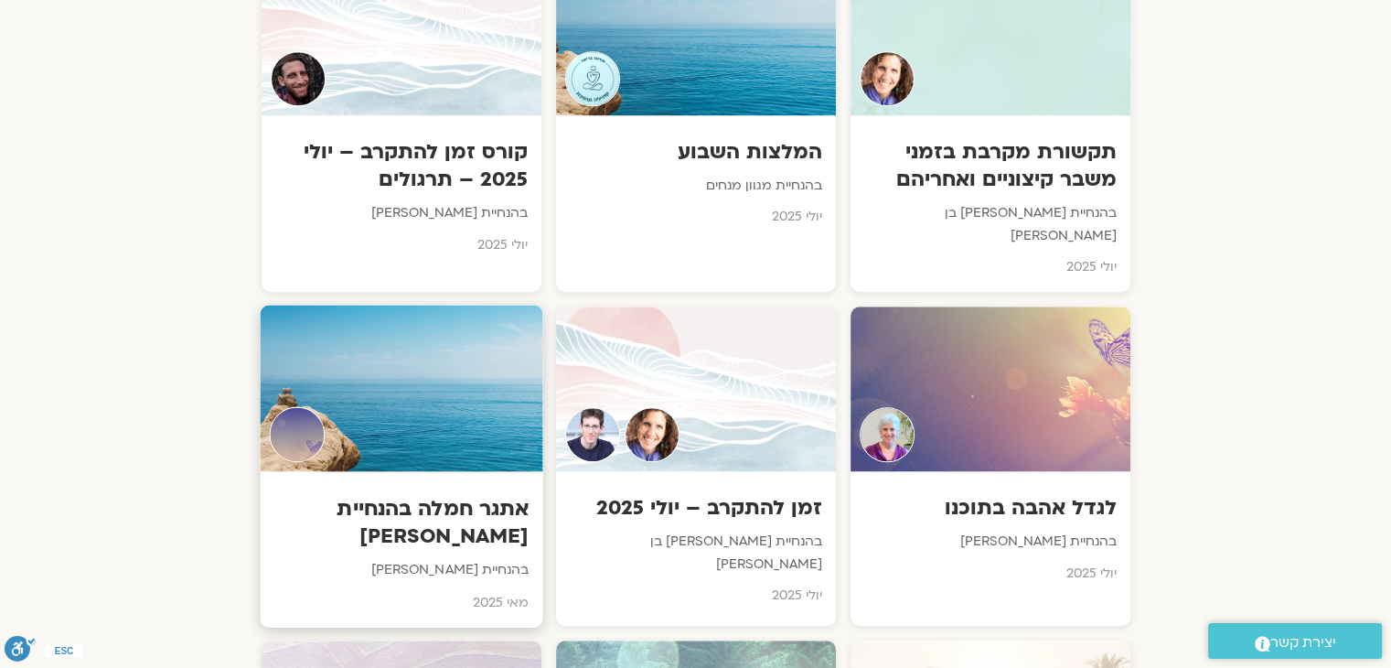
click at [450, 379] on div at bounding box center [401, 388] width 283 height 166
